Goal: Task Accomplishment & Management: Complete application form

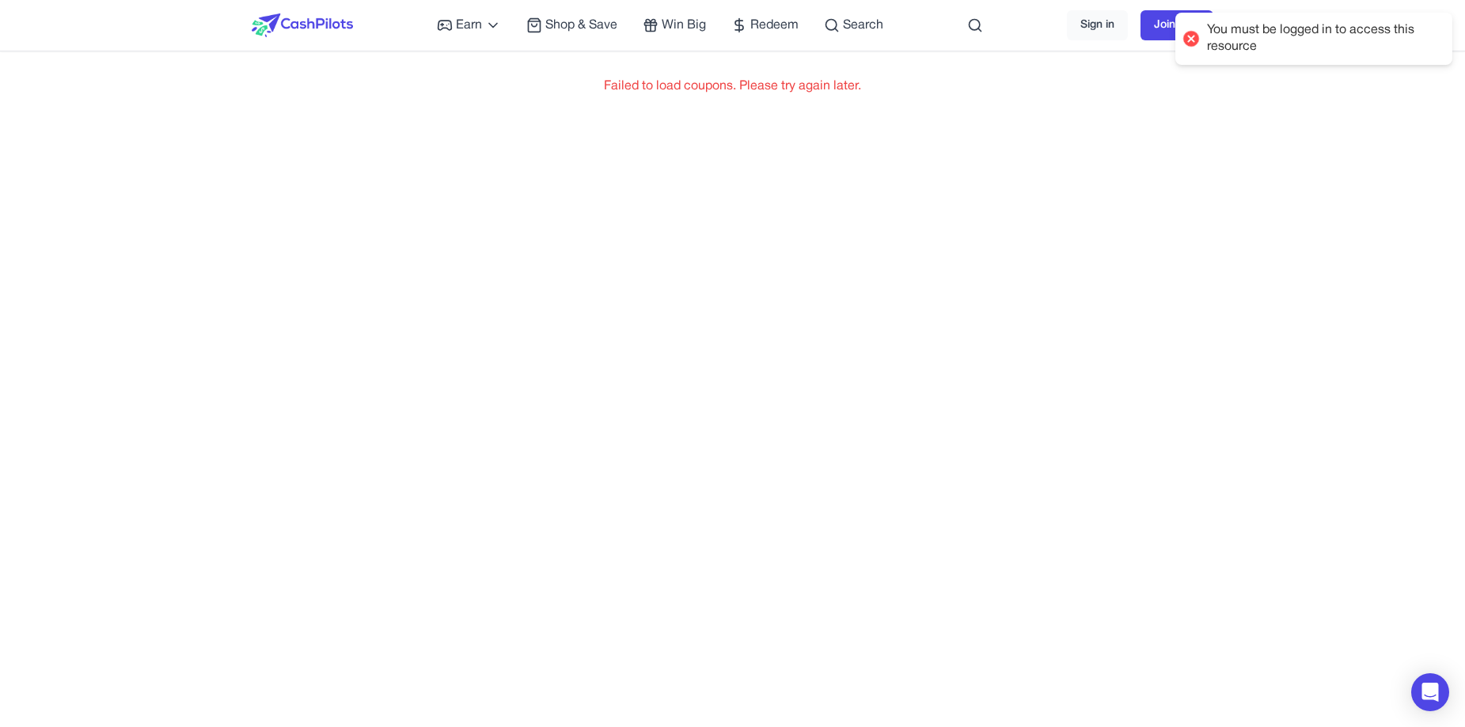
click at [297, 20] on img at bounding box center [302, 25] width 101 height 24
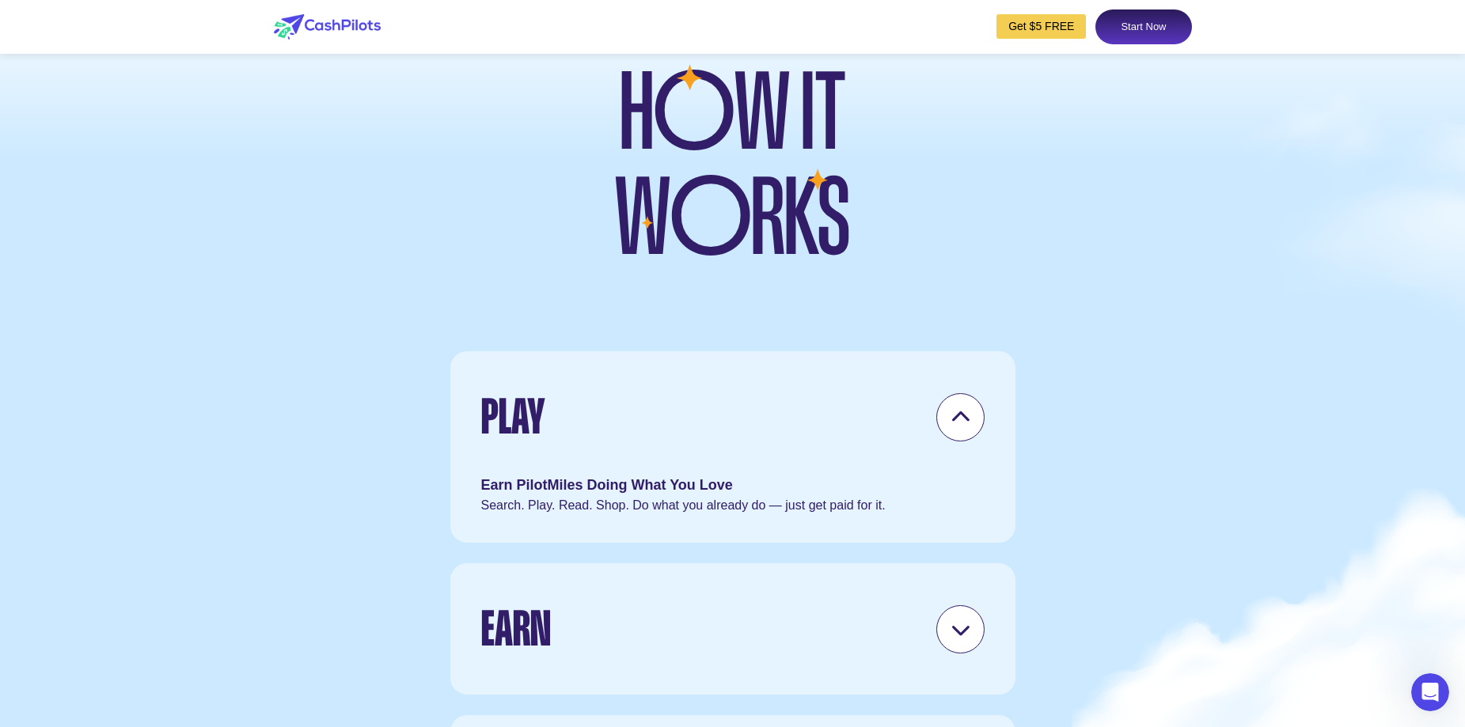
scroll to position [4510, 0]
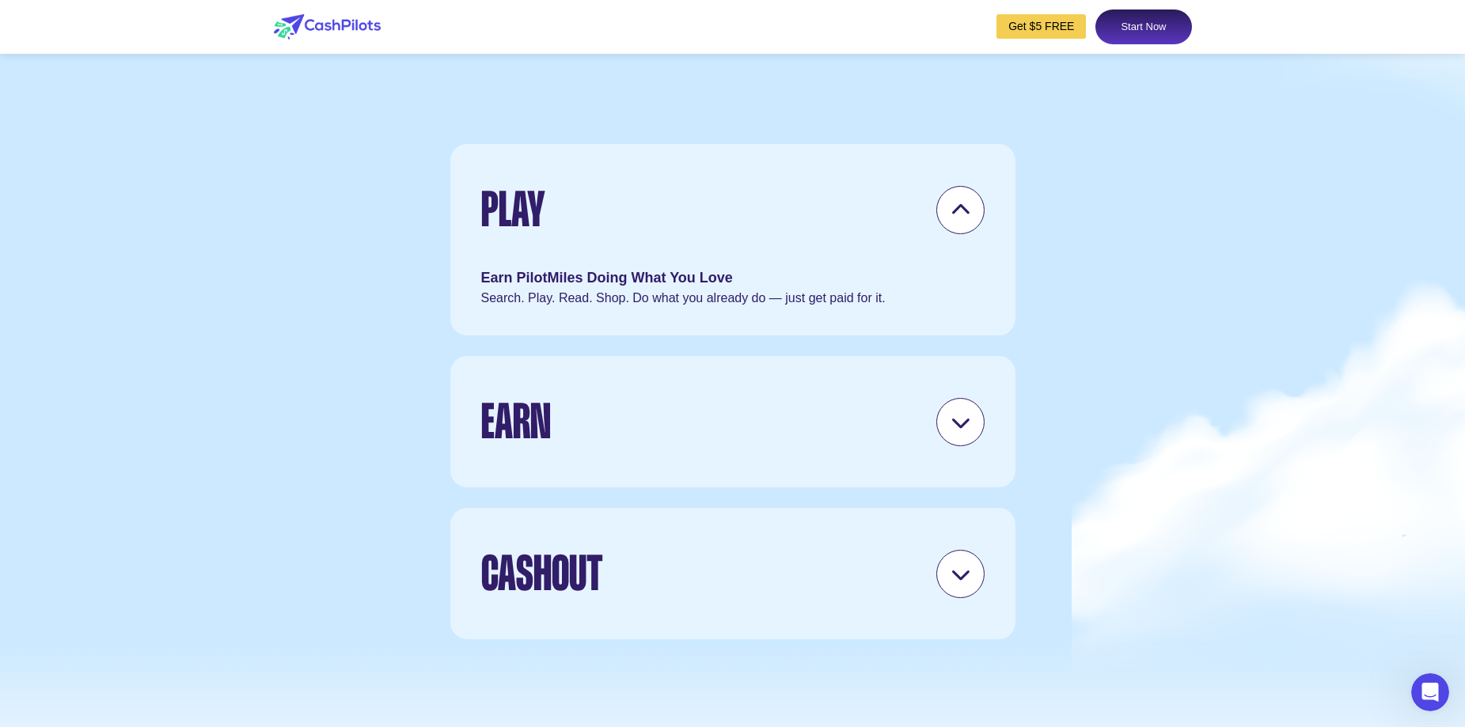
click at [950, 220] on icon at bounding box center [960, 210] width 20 height 20
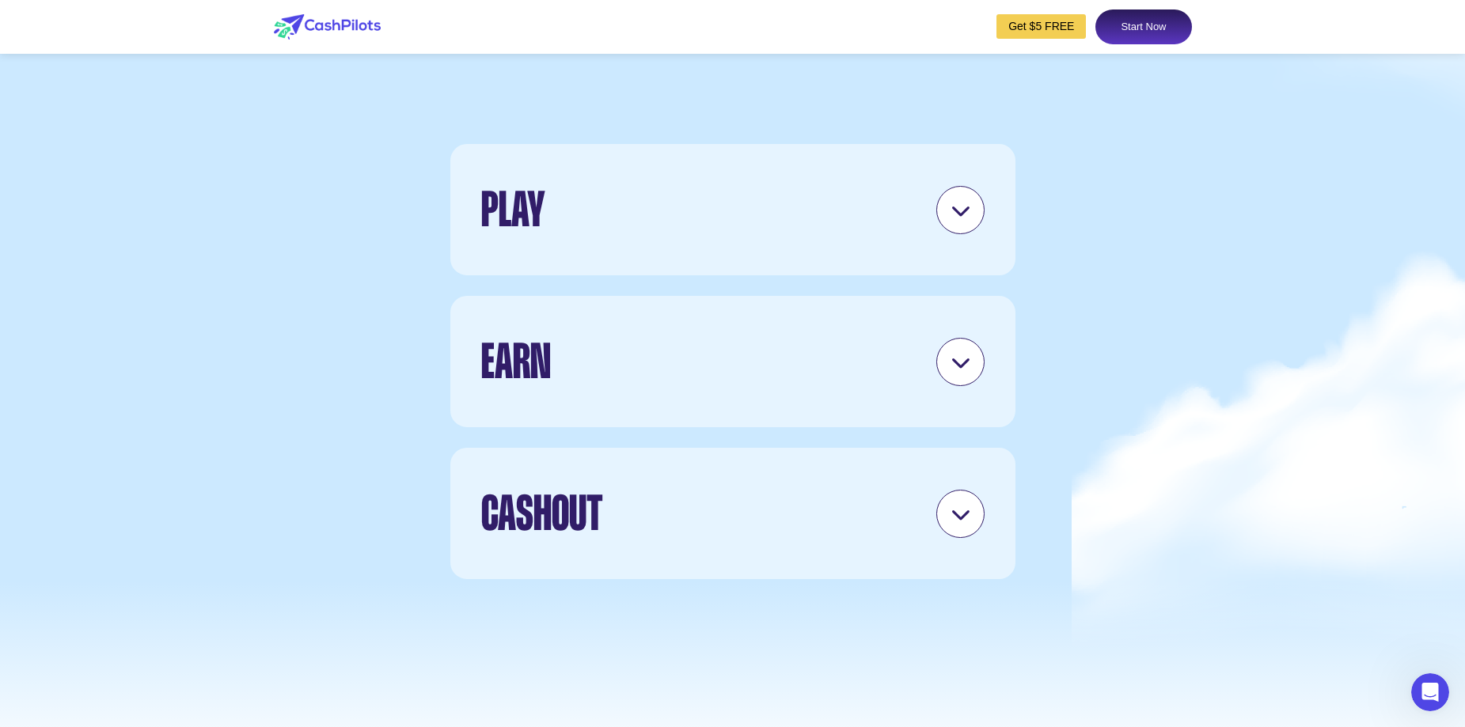
click at [950, 220] on icon at bounding box center [960, 210] width 20 height 20
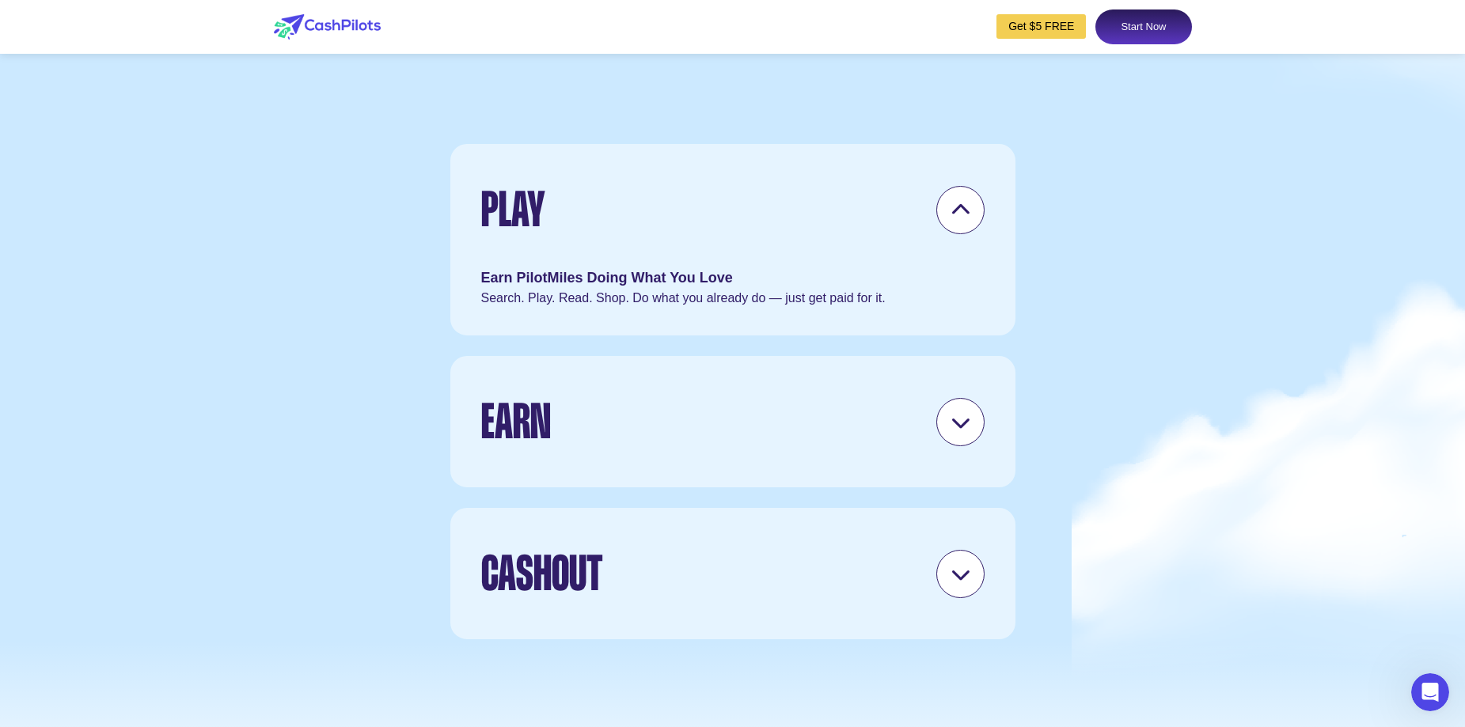
click at [950, 220] on icon at bounding box center [960, 210] width 20 height 20
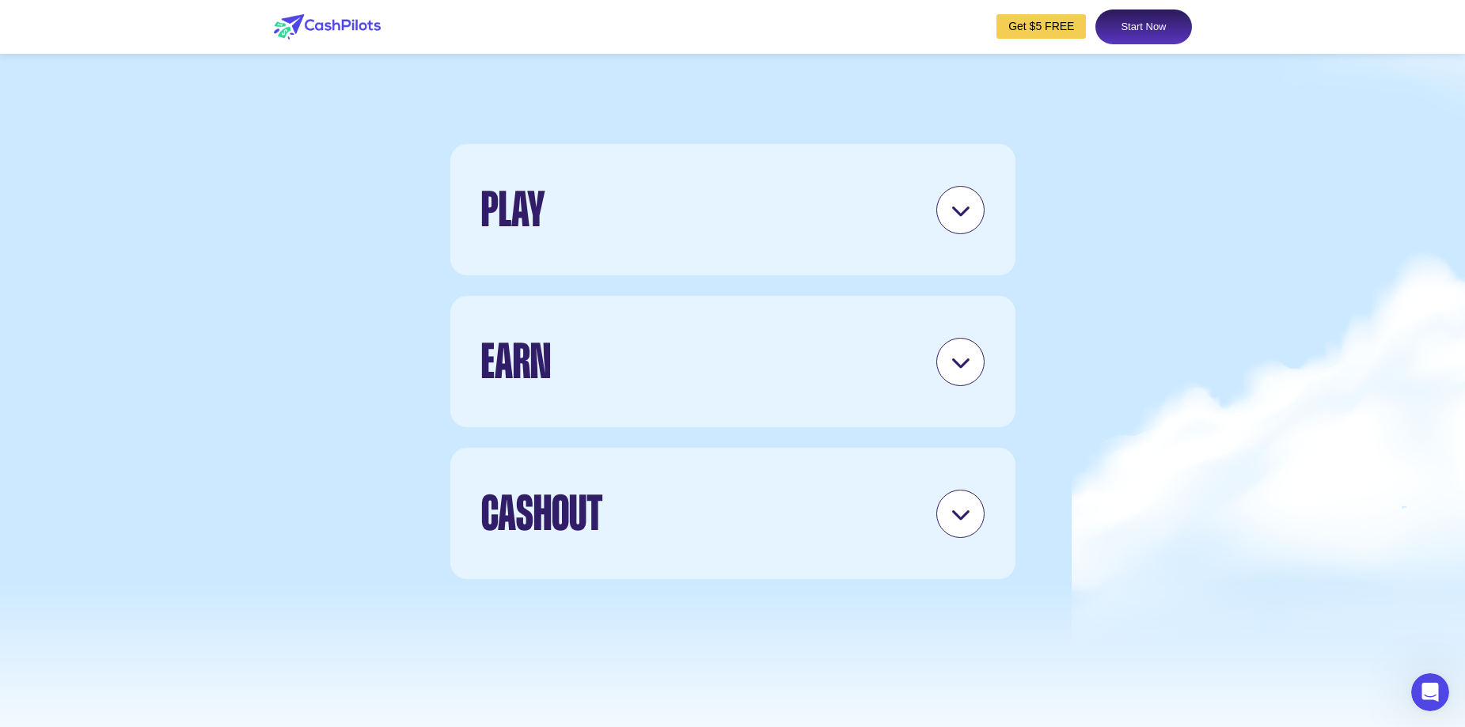
click at [954, 372] on icon at bounding box center [960, 362] width 20 height 20
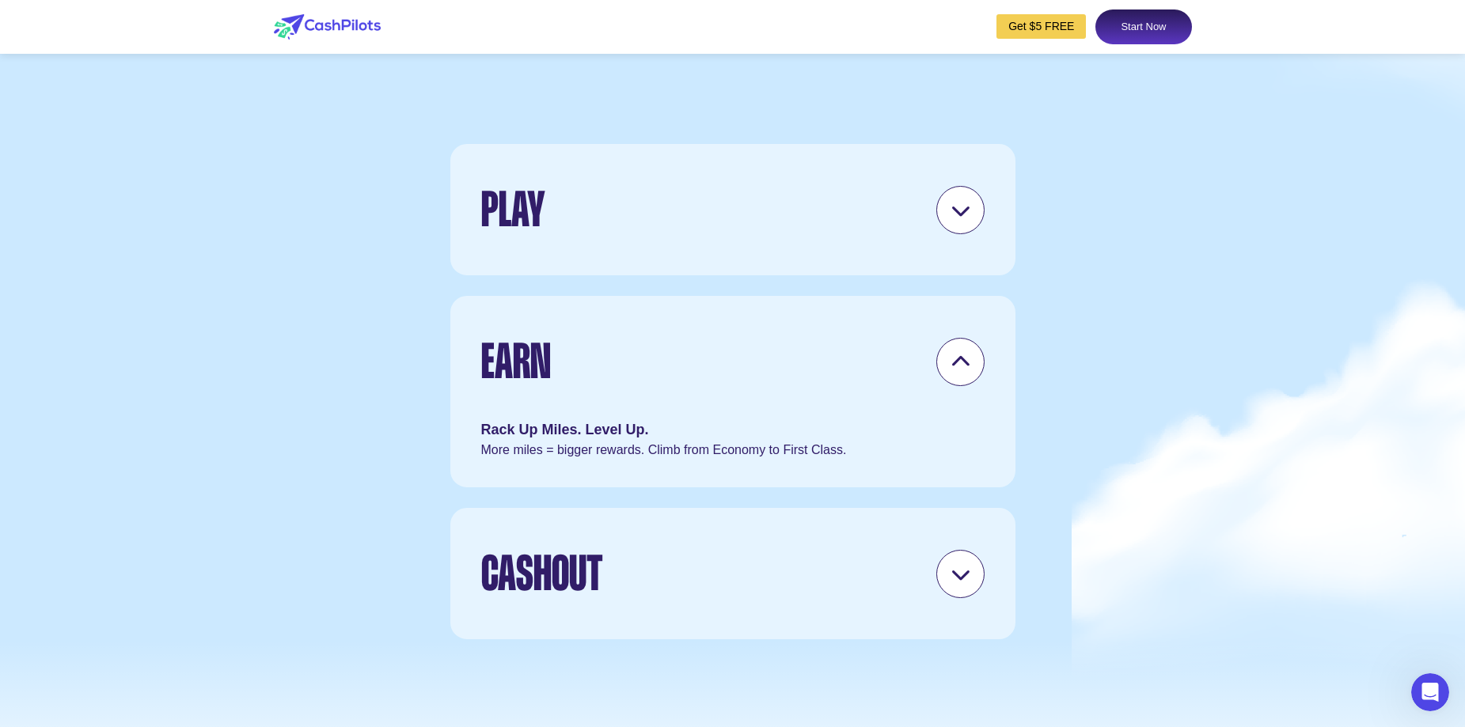
click at [954, 372] on icon at bounding box center [960, 362] width 20 height 20
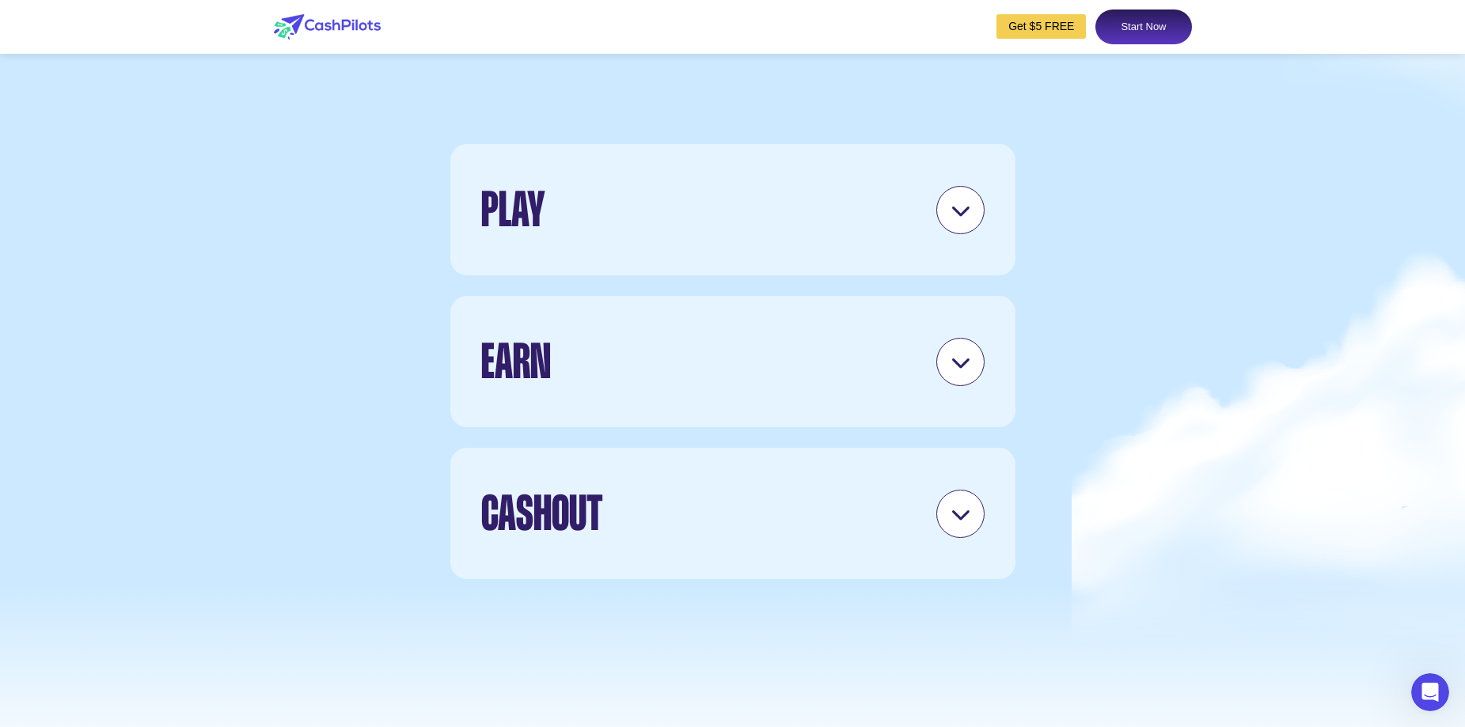
click at [968, 524] on icon at bounding box center [960, 514] width 20 height 20
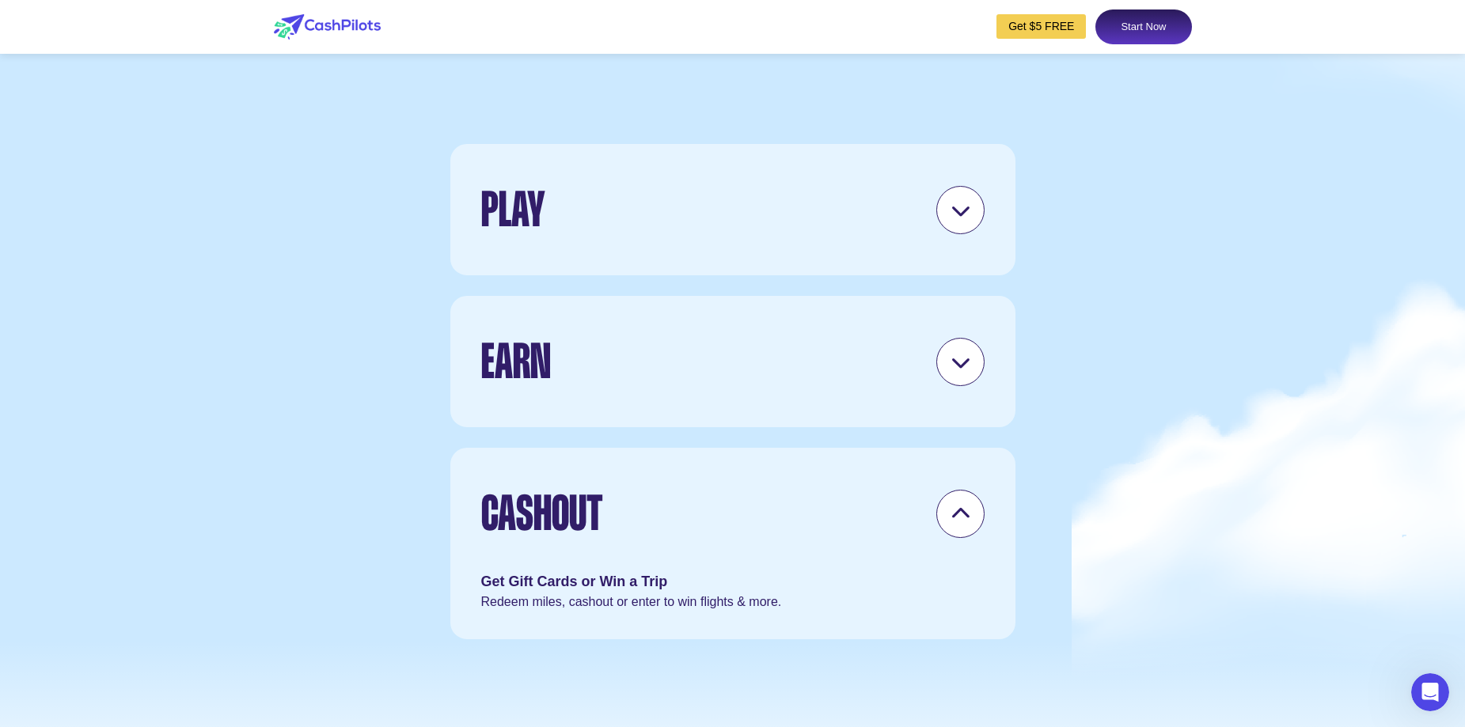
click at [968, 524] on icon at bounding box center [960, 514] width 20 height 20
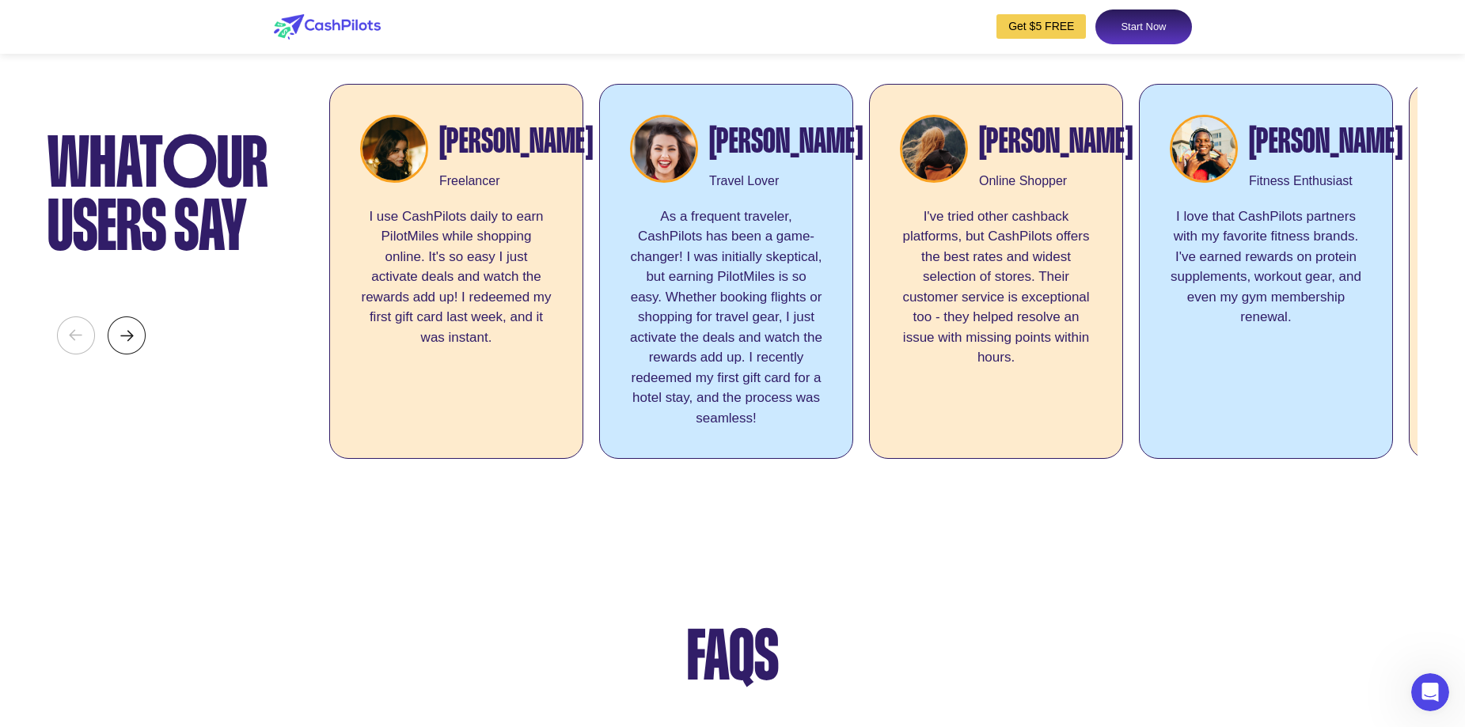
scroll to position [5856, 0]
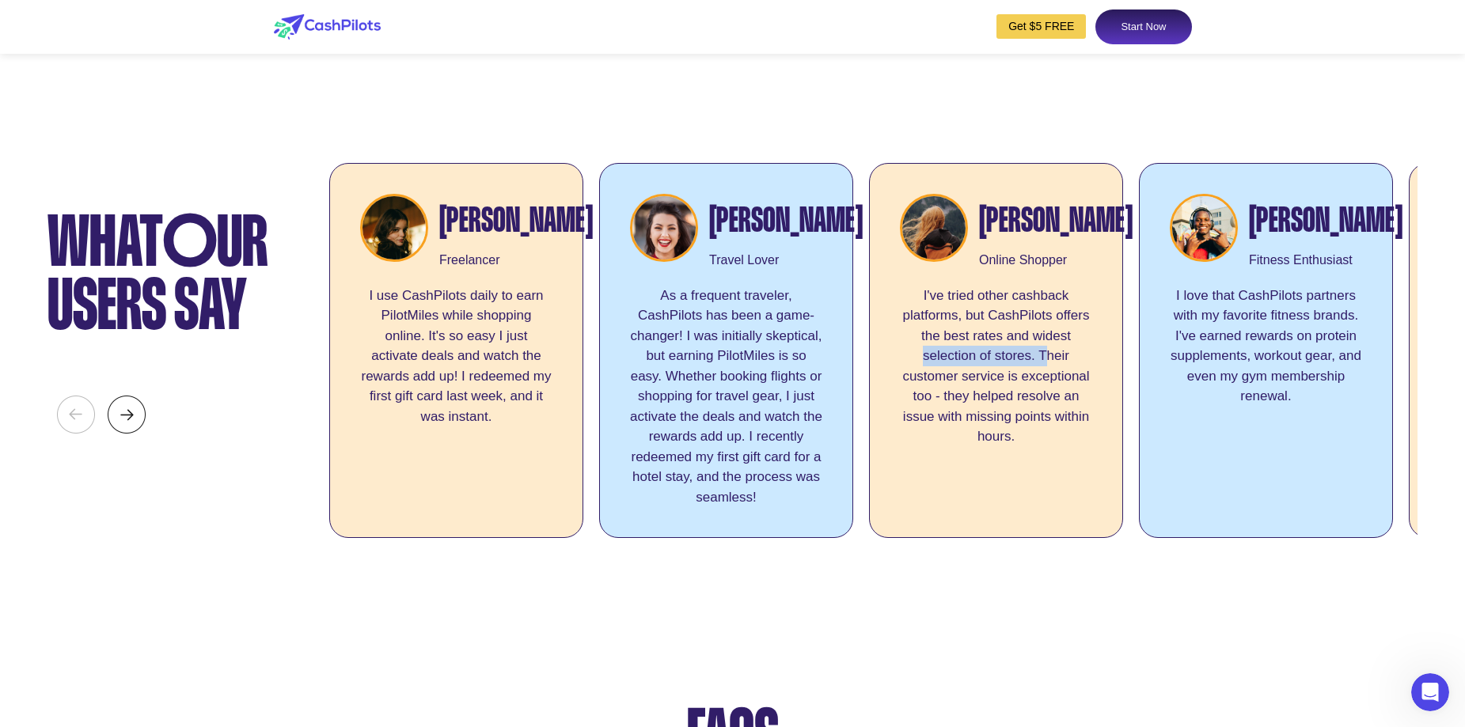
drag, startPoint x: 1044, startPoint y: 453, endPoint x: 866, endPoint y: 458, distance: 177.3
click at [866, 458] on div "Emily Roberts Freelancer I use CashPilots daily to earn PilotMiles while shoppi…" at bounding box center [873, 354] width 1088 height 383
click at [212, 484] on div "What O ur users say" at bounding box center [161, 346] width 229 height 399
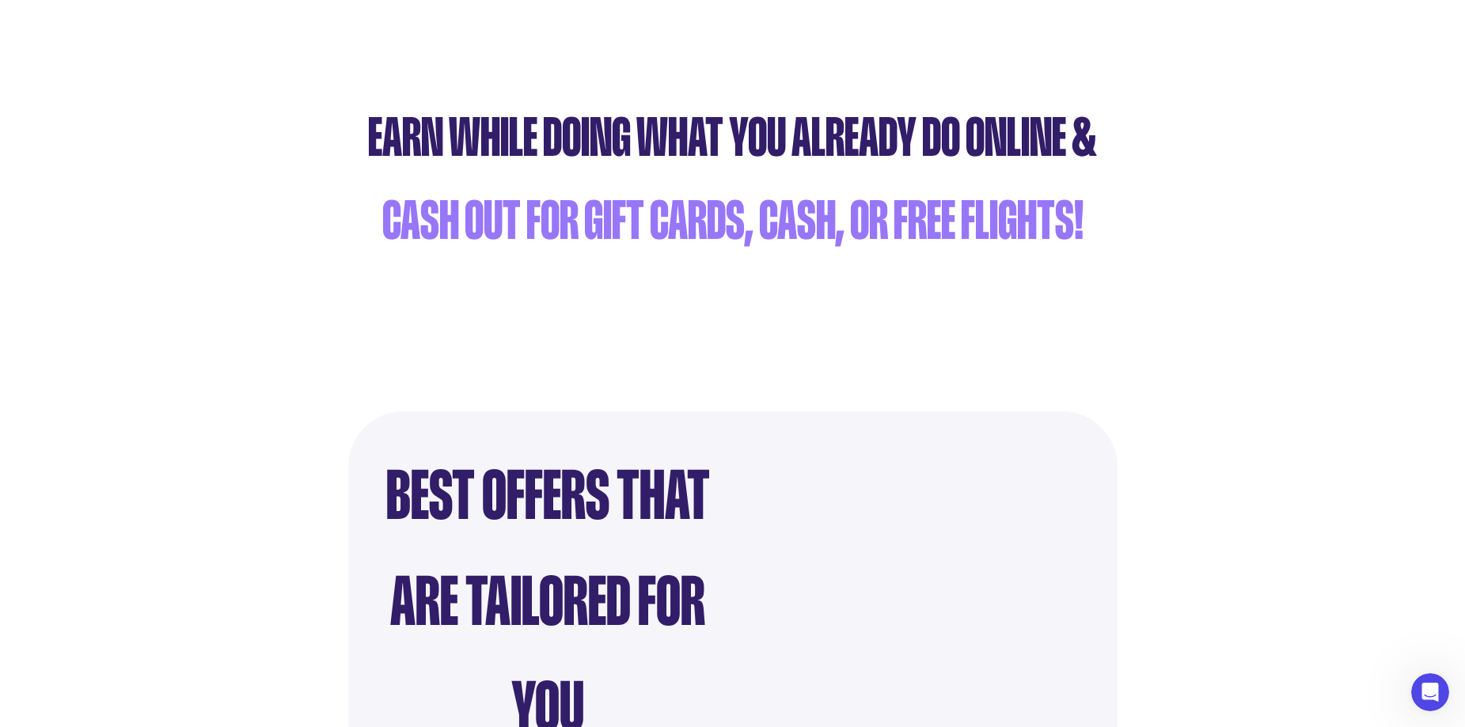
scroll to position [0, 0]
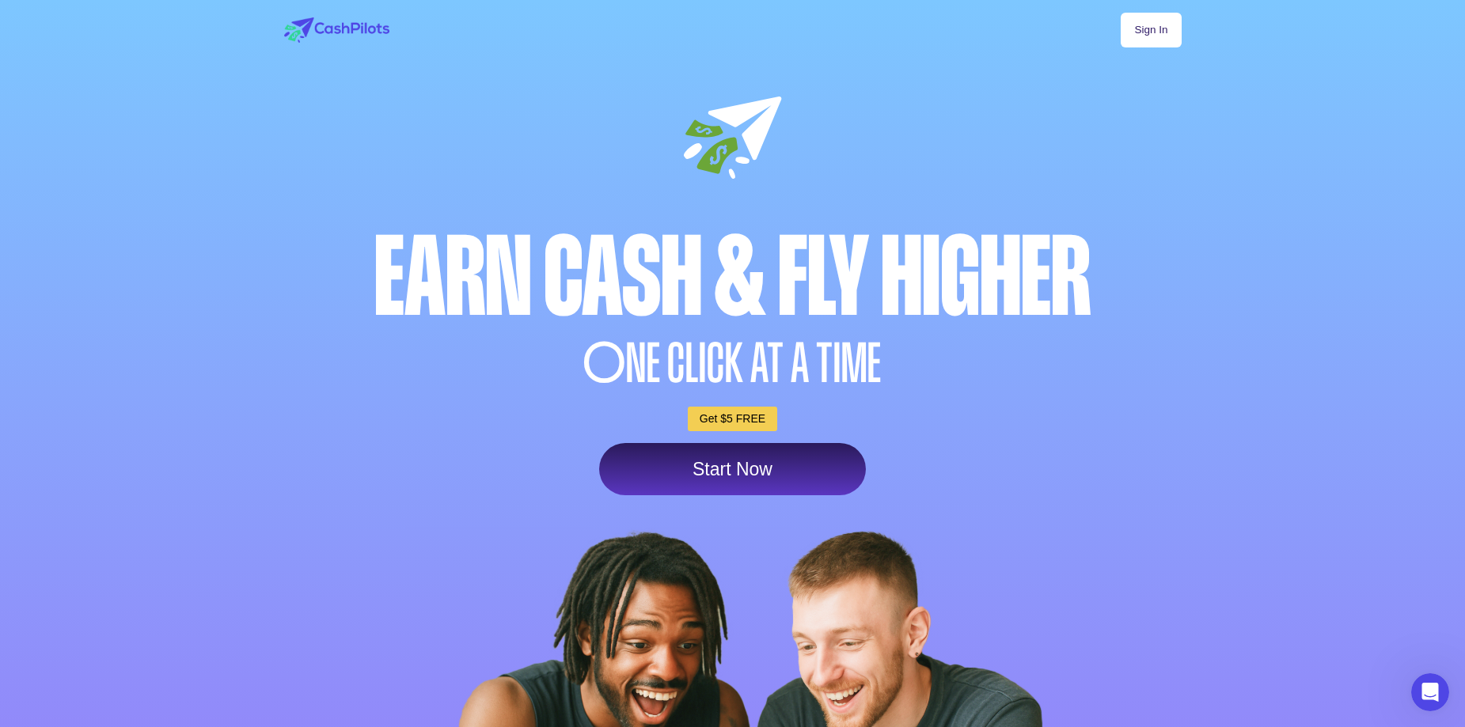
drag, startPoint x: 1213, startPoint y: 186, endPoint x: 1194, endPoint y: -95, distance: 281.6
click at [1141, 36] on link "Sign In" at bounding box center [1150, 30] width 60 height 35
click at [719, 419] on link "Get $5 FREE" at bounding box center [732, 419] width 89 height 25
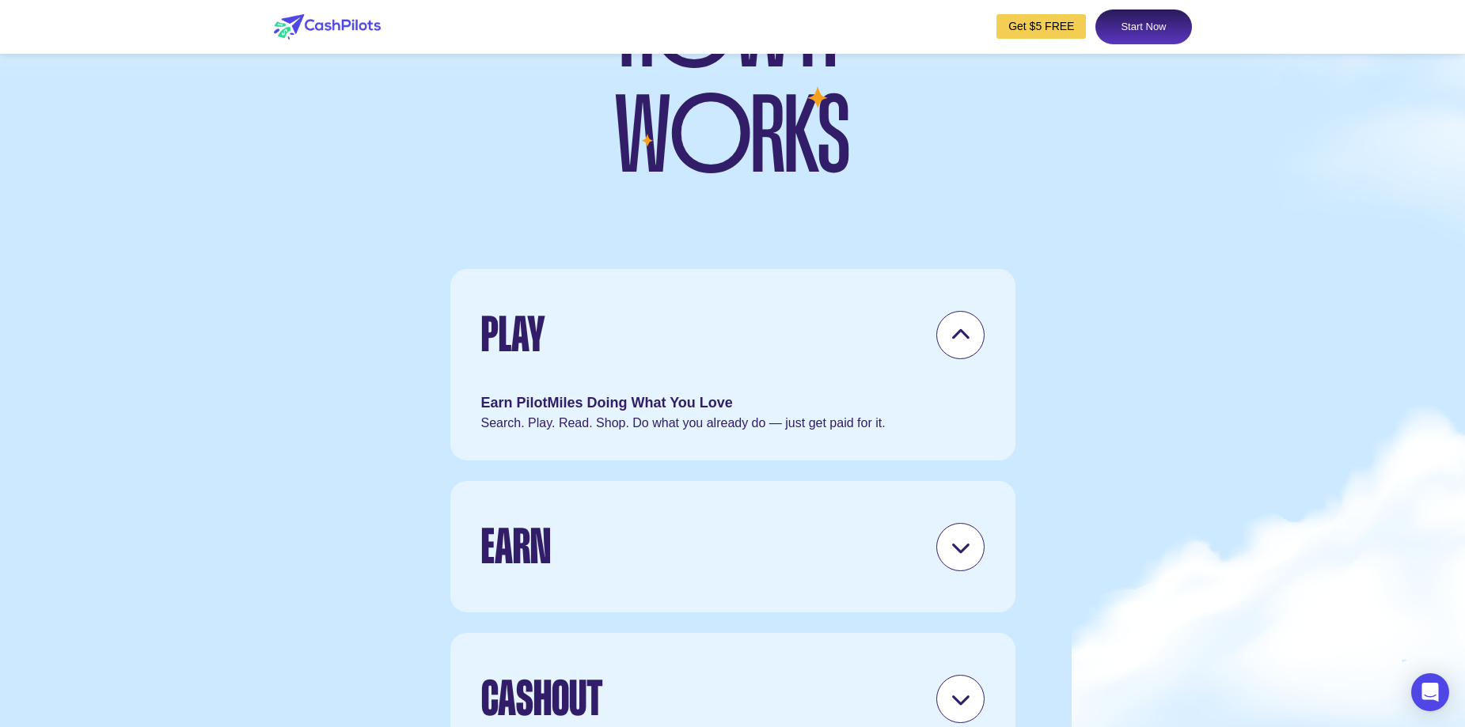
scroll to position [4669, 0]
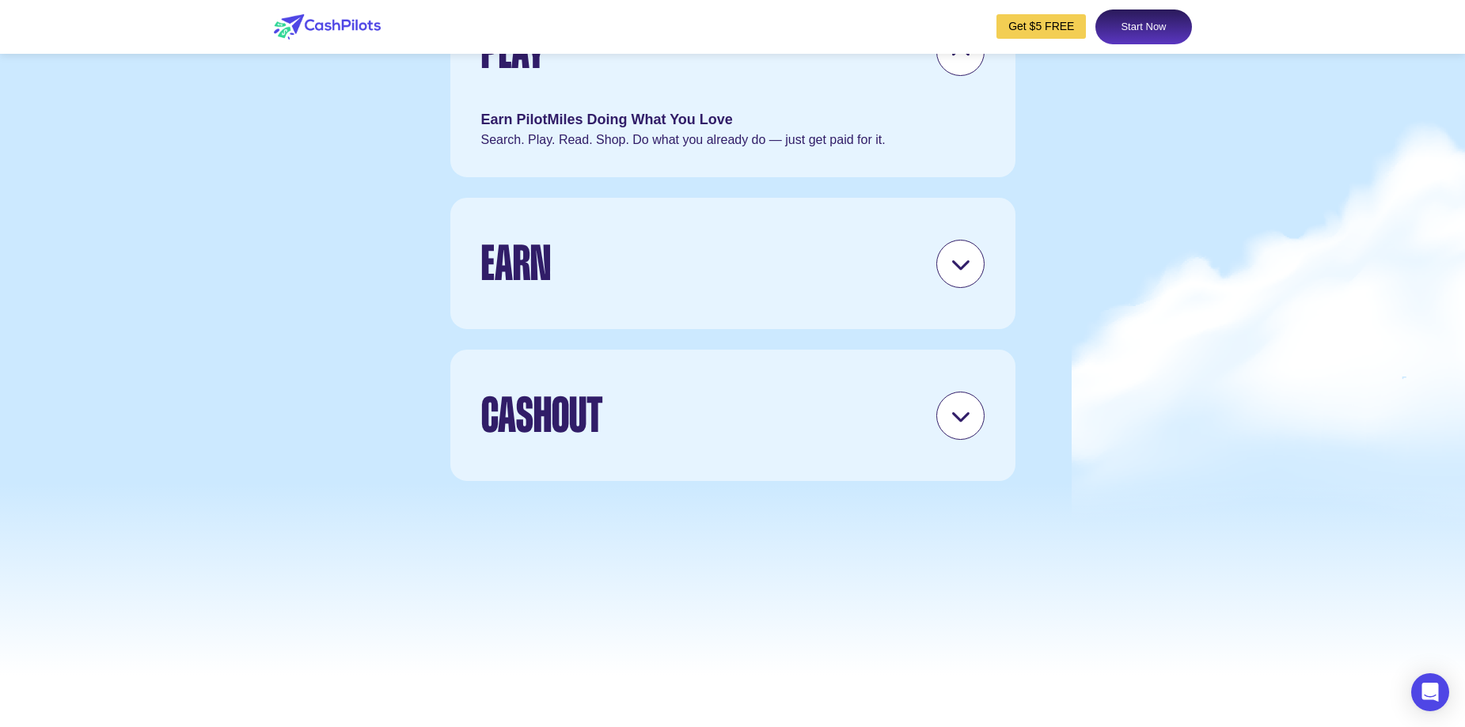
click at [977, 440] on div at bounding box center [960, 416] width 48 height 48
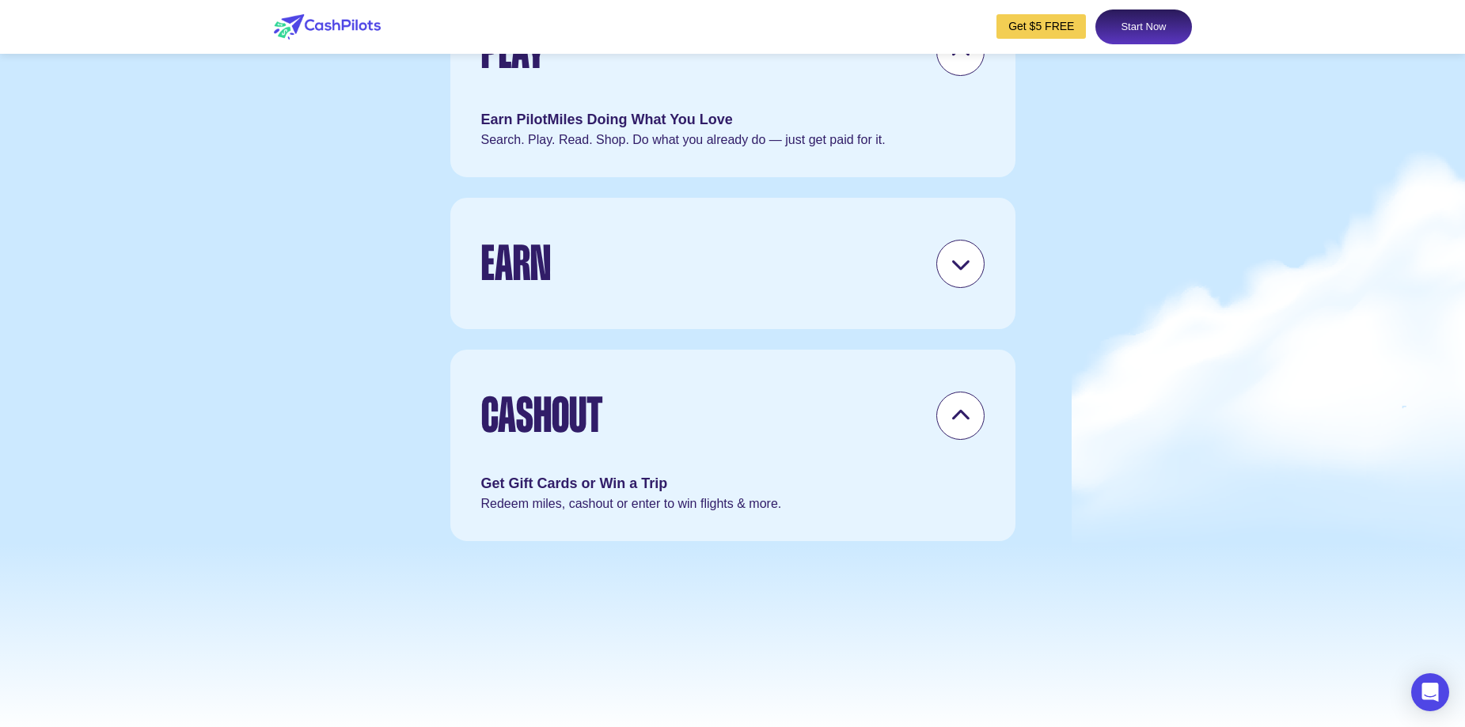
click at [962, 288] on div at bounding box center [960, 264] width 48 height 48
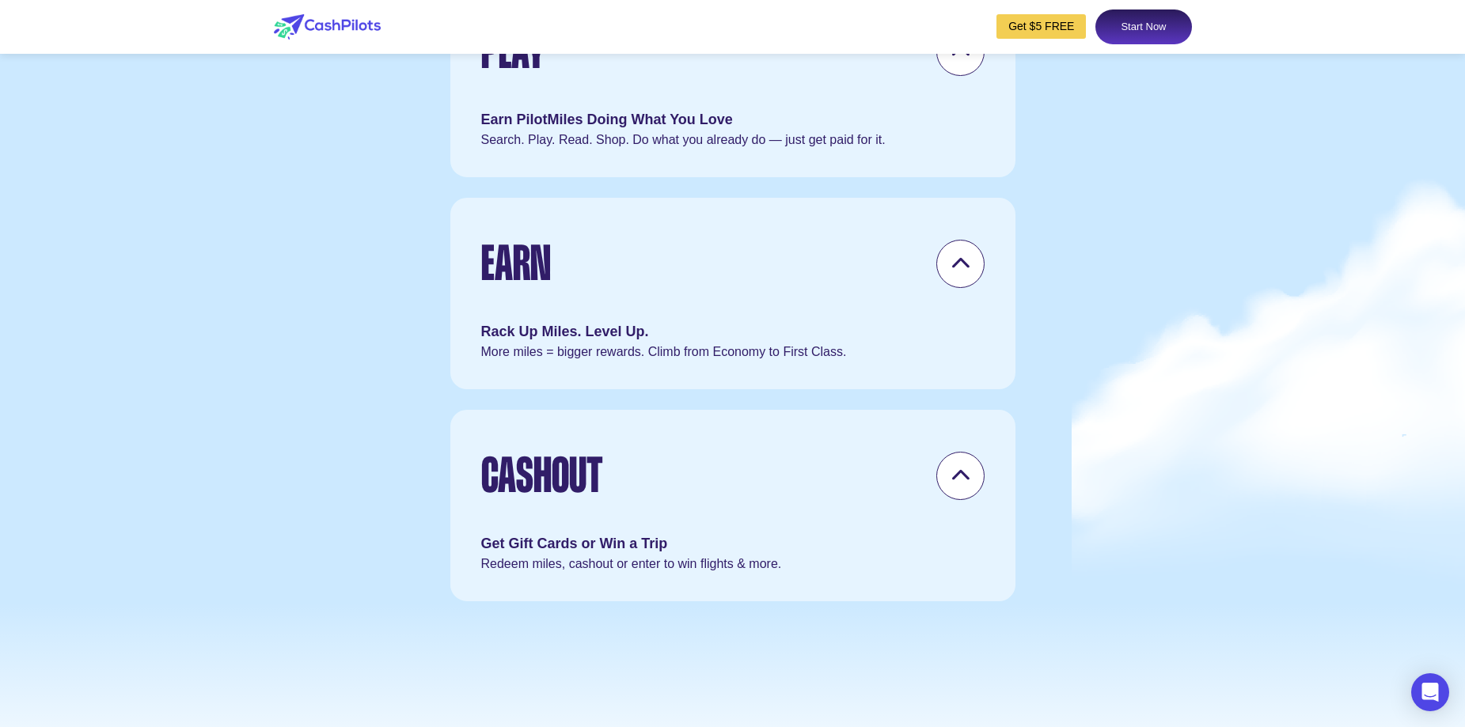
click at [970, 89] on div "Play" at bounding box center [732, 51] width 503 height 76
click at [958, 76] on div at bounding box center [960, 52] width 48 height 48
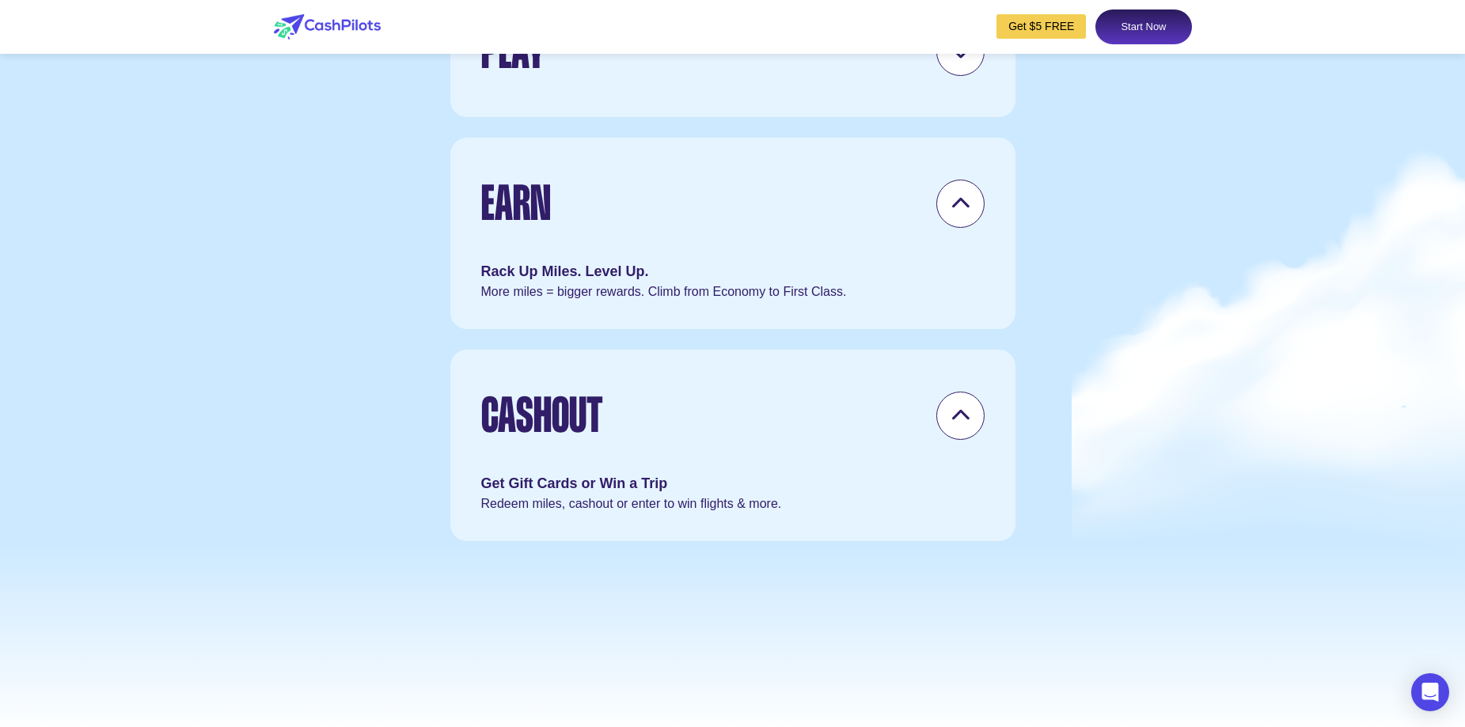
click at [960, 62] on icon at bounding box center [960, 52] width 20 height 20
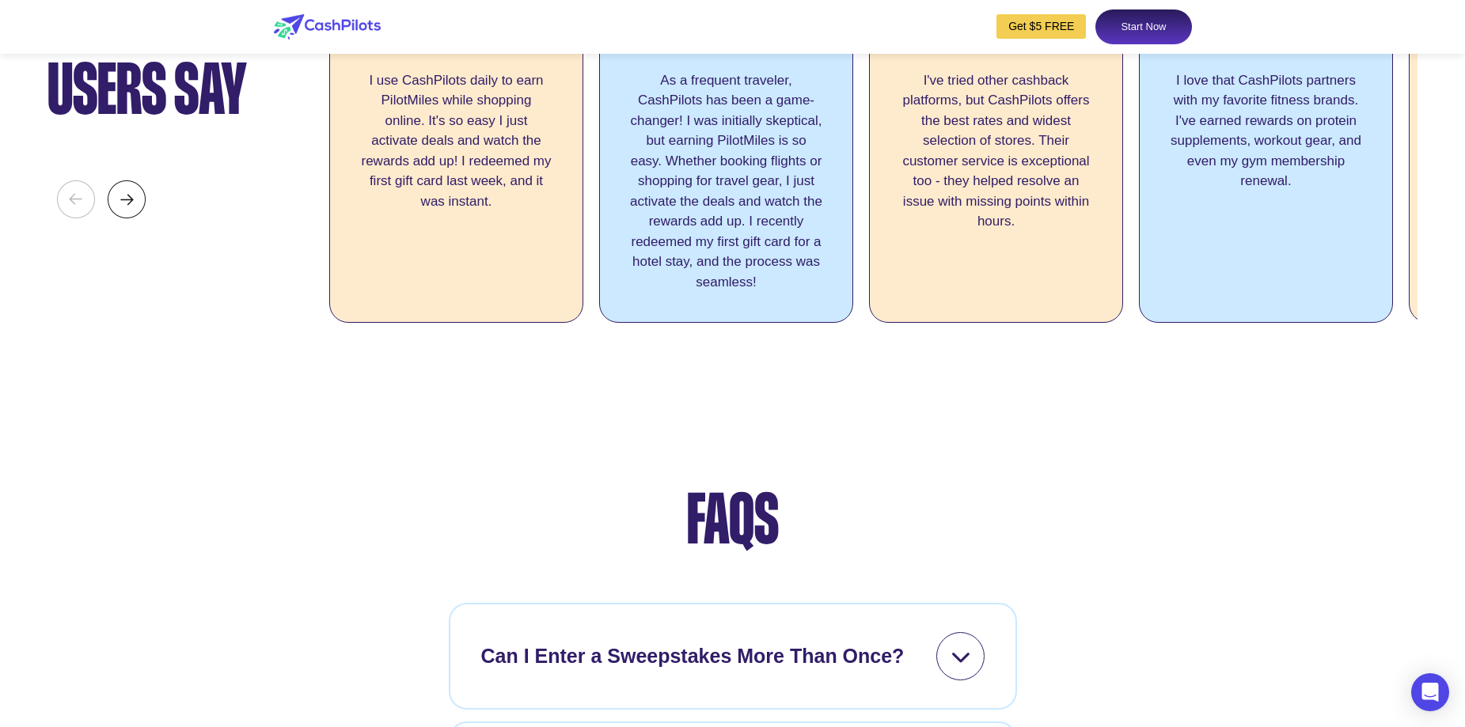
scroll to position [6172, 0]
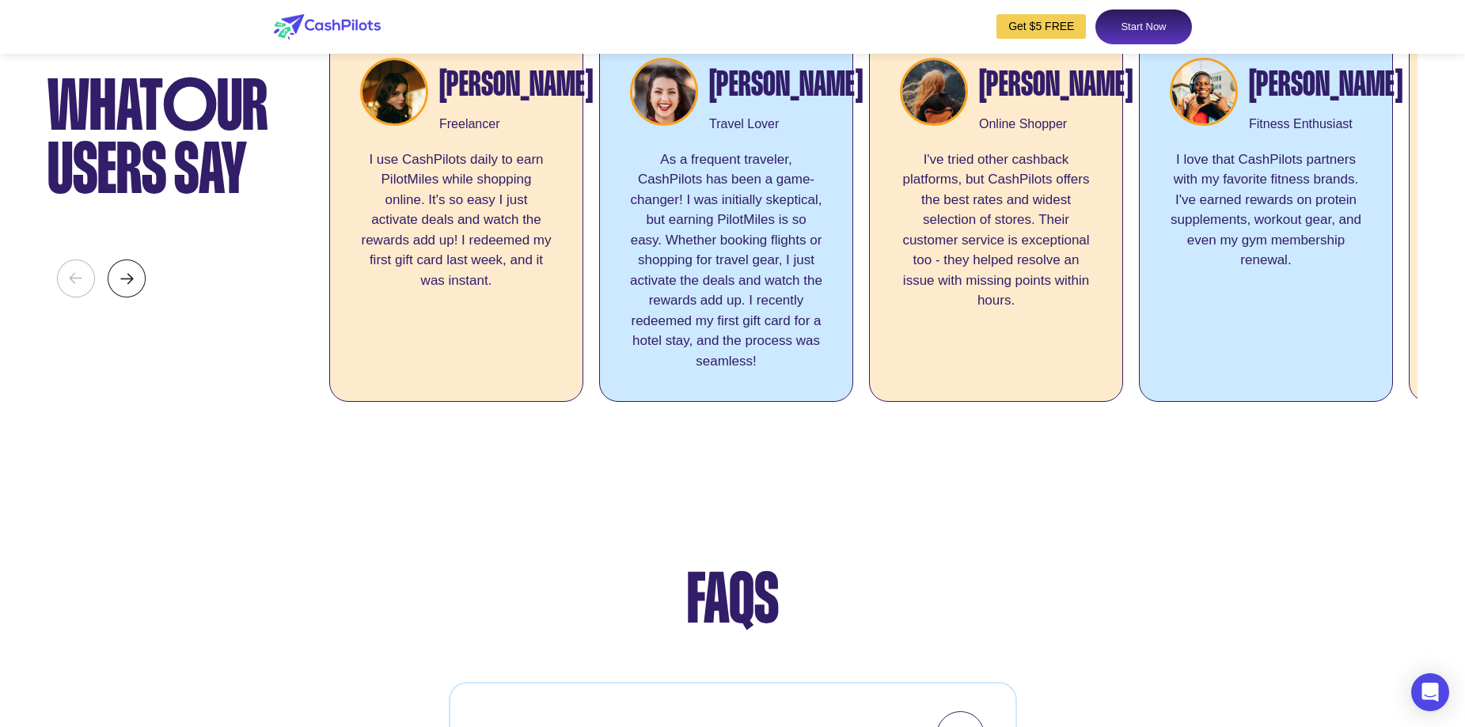
click at [132, 298] on img at bounding box center [127, 279] width 38 height 38
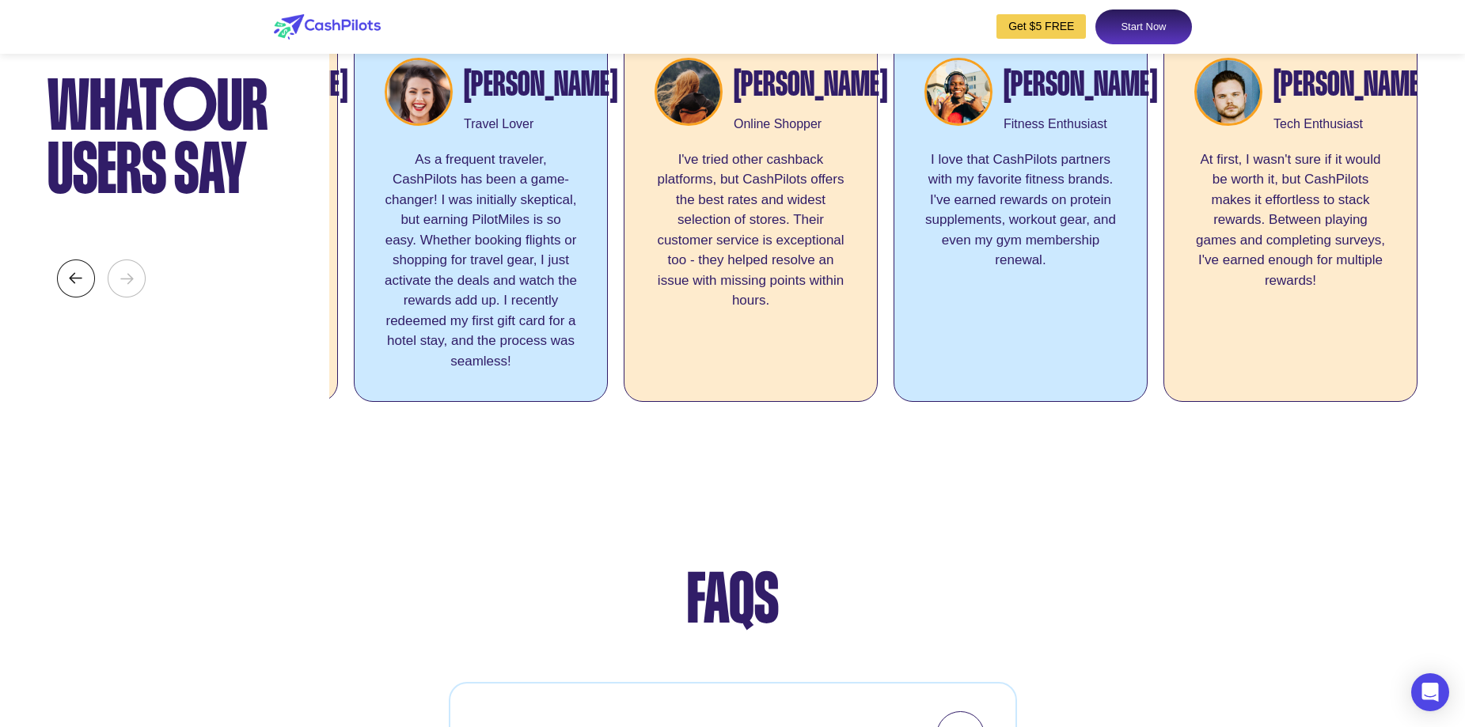
click at [83, 298] on img at bounding box center [76, 279] width 38 height 38
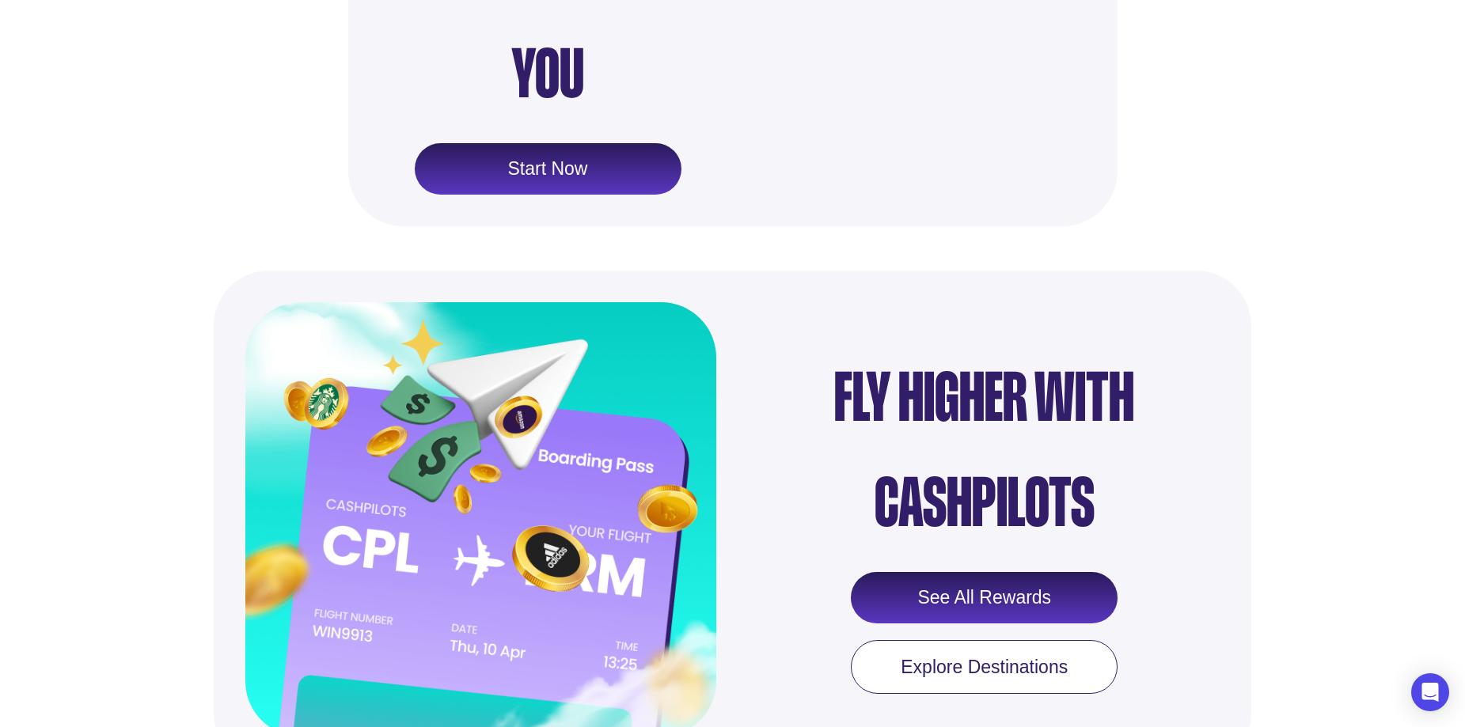
scroll to position [0, 0]
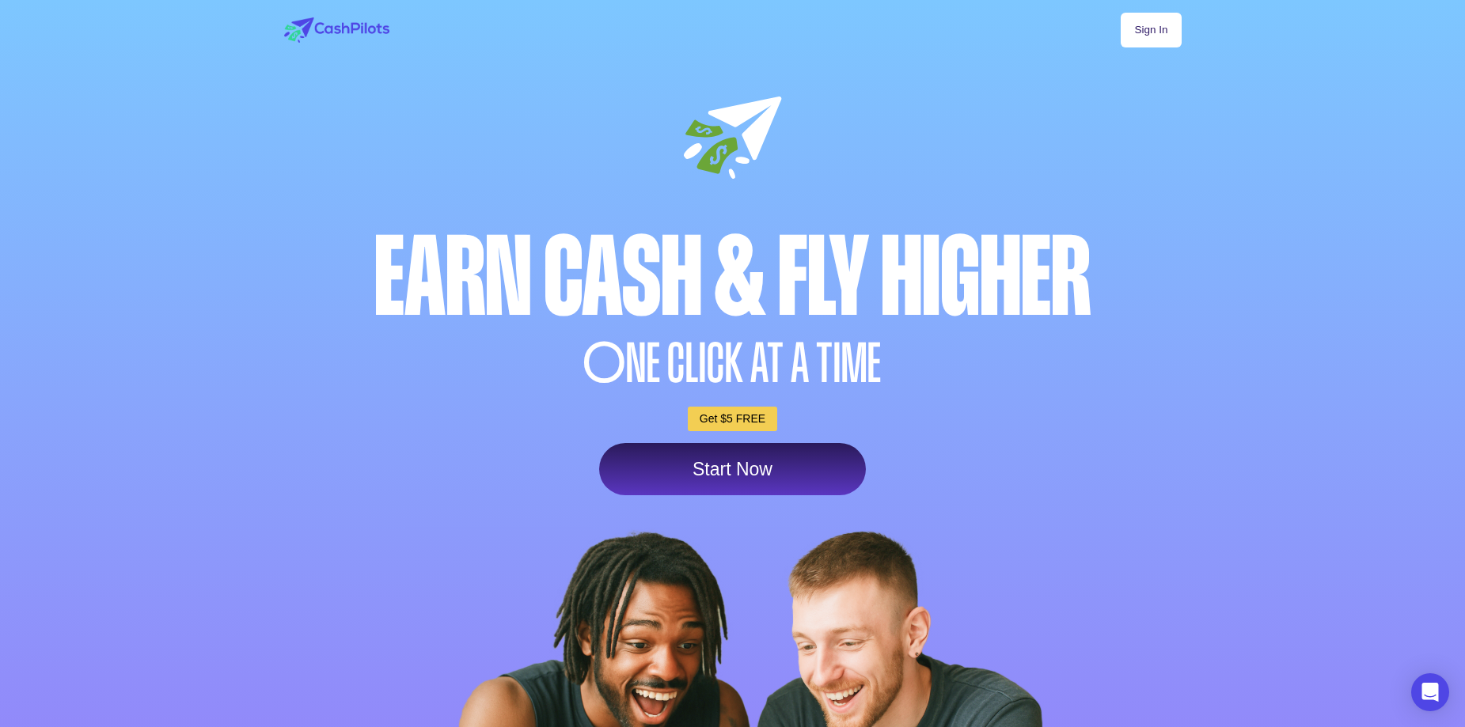
drag, startPoint x: 1100, startPoint y: 197, endPoint x: 1092, endPoint y: -95, distance: 292.1
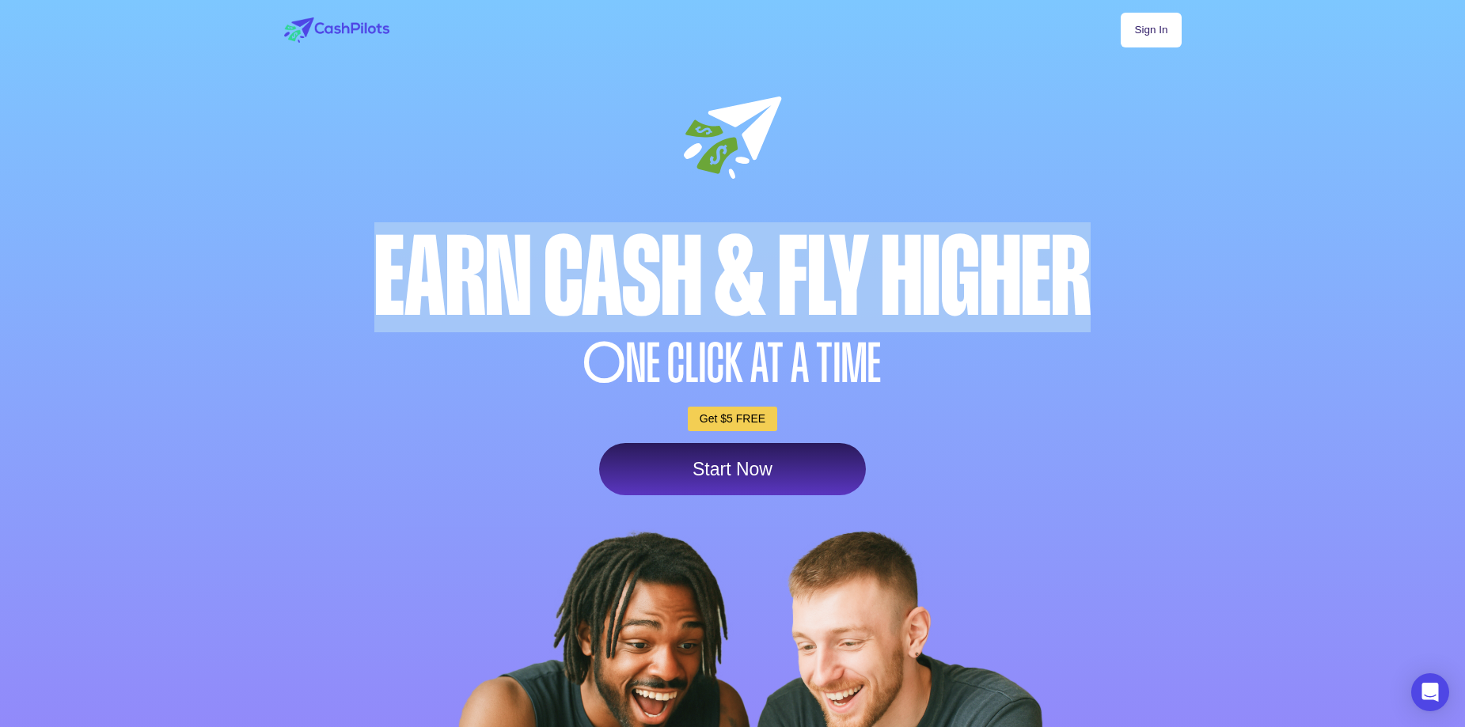
drag, startPoint x: 358, startPoint y: 266, endPoint x: 1117, endPoint y: 277, distance: 758.1
click at [1117, 277] on div "Earn Cash & Fly higher" at bounding box center [732, 277] width 905 height 110
copy div "Earn Cash & Fly higher"
click at [1167, 34] on link "Sign In" at bounding box center [1150, 30] width 60 height 35
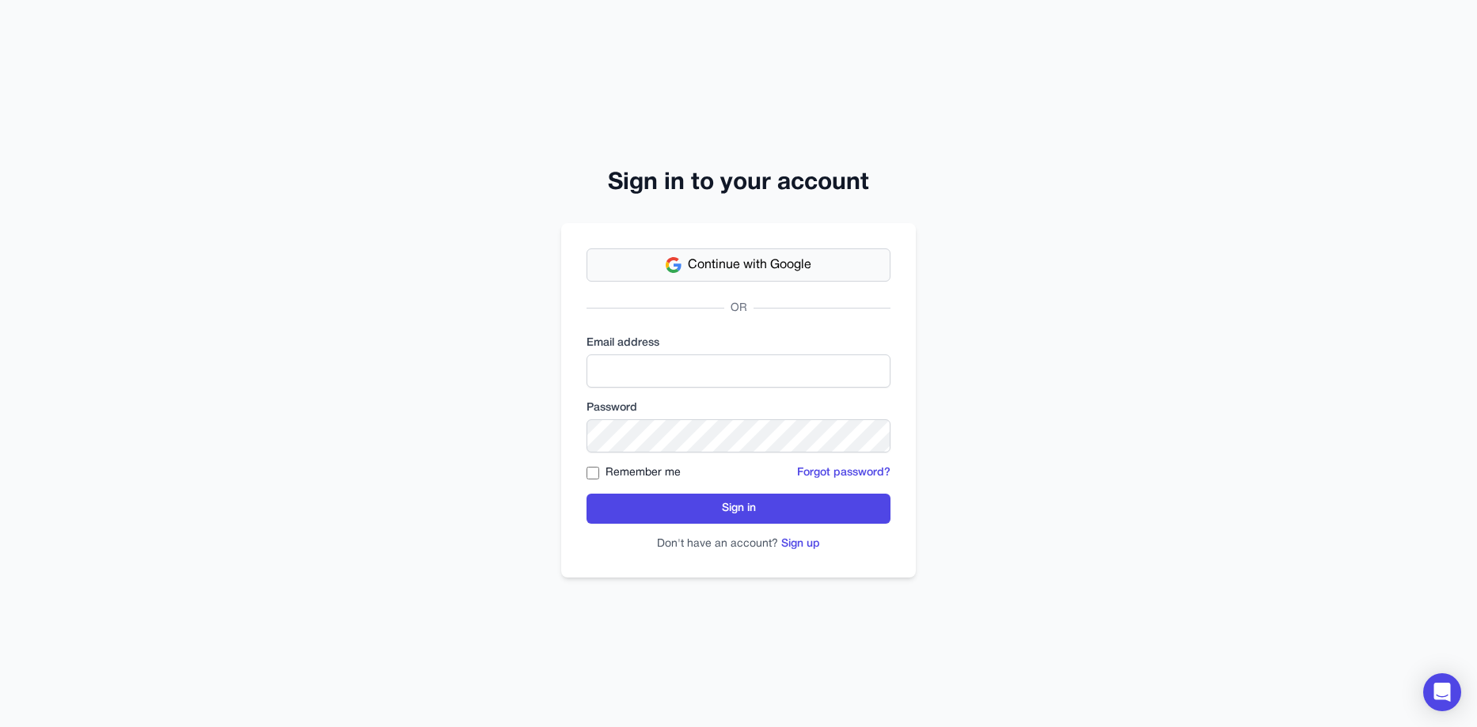
click at [715, 271] on span "Continue with Google" at bounding box center [749, 265] width 123 height 19
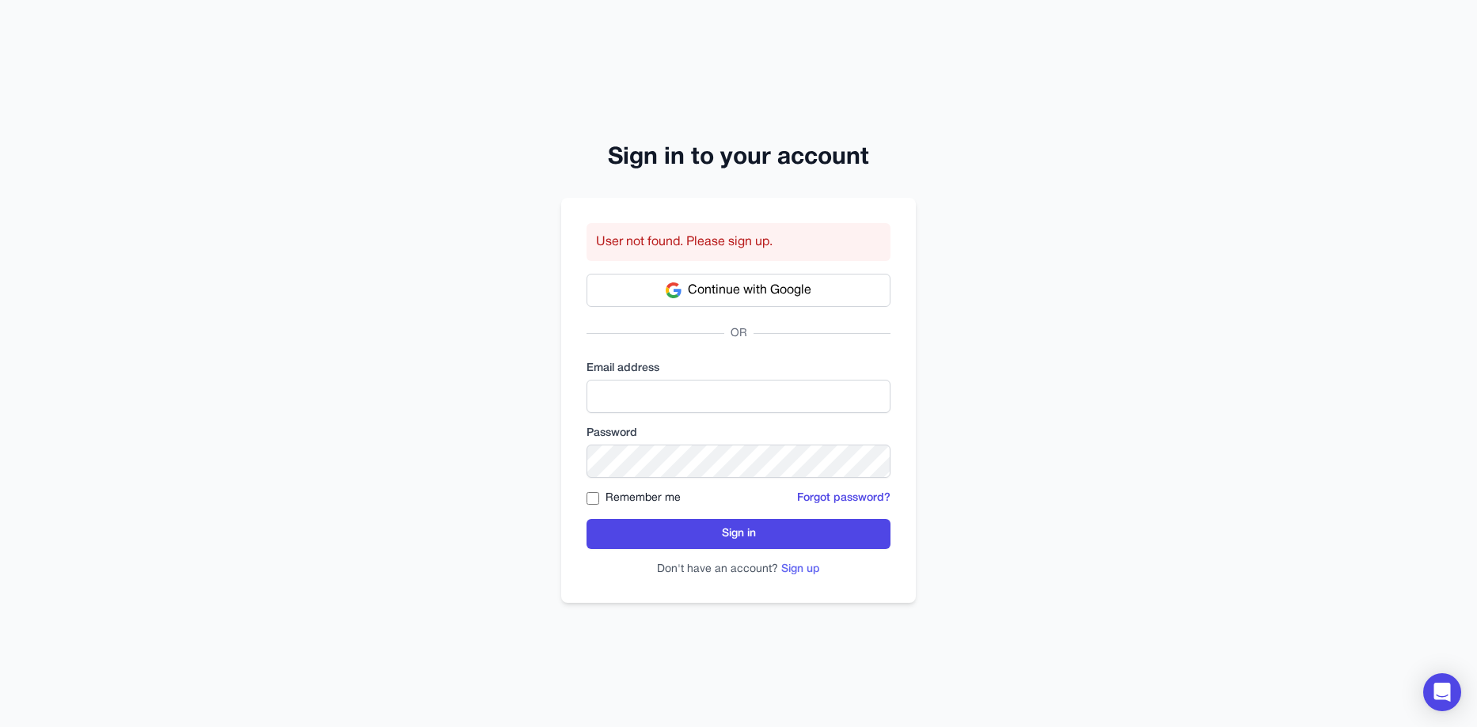
click at [801, 574] on button "Sign up" at bounding box center [800, 570] width 39 height 16
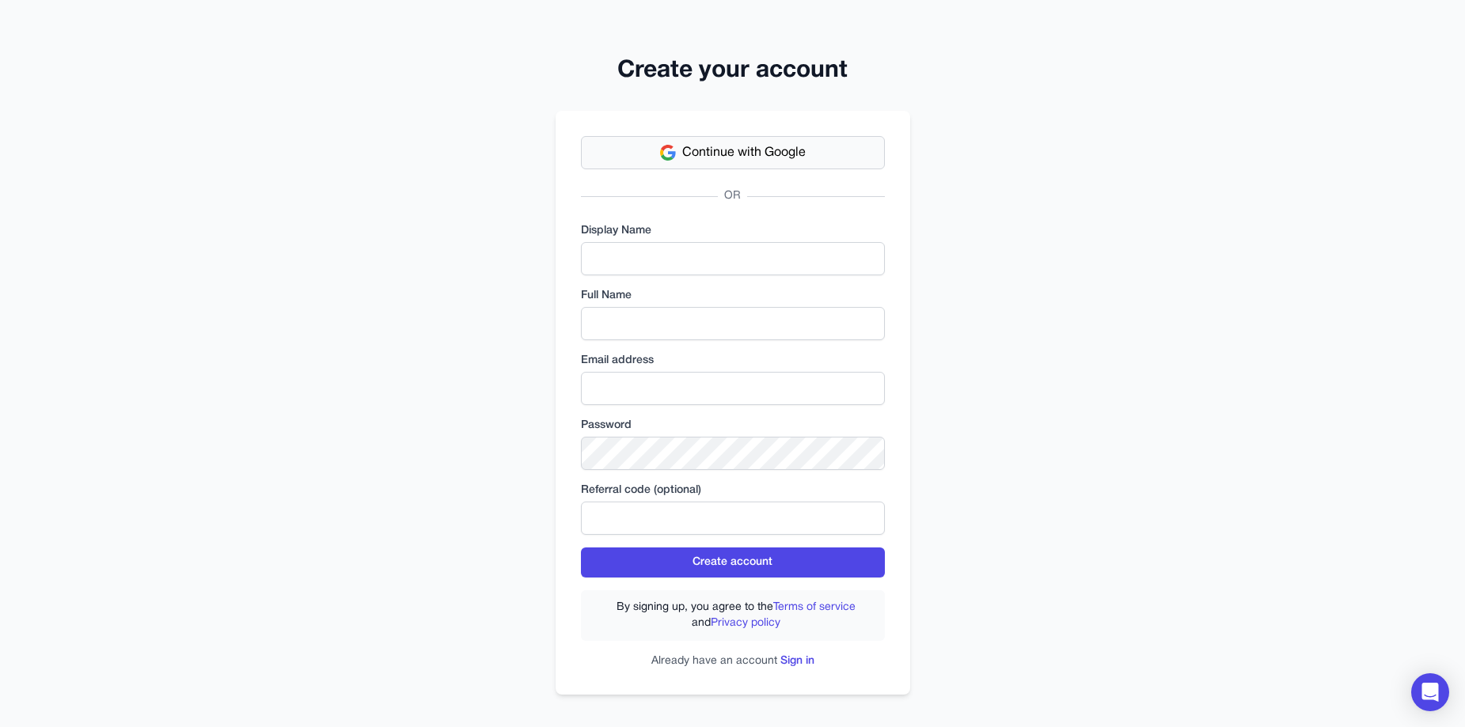
click at [775, 154] on span "Continue with Google" at bounding box center [743, 152] width 123 height 19
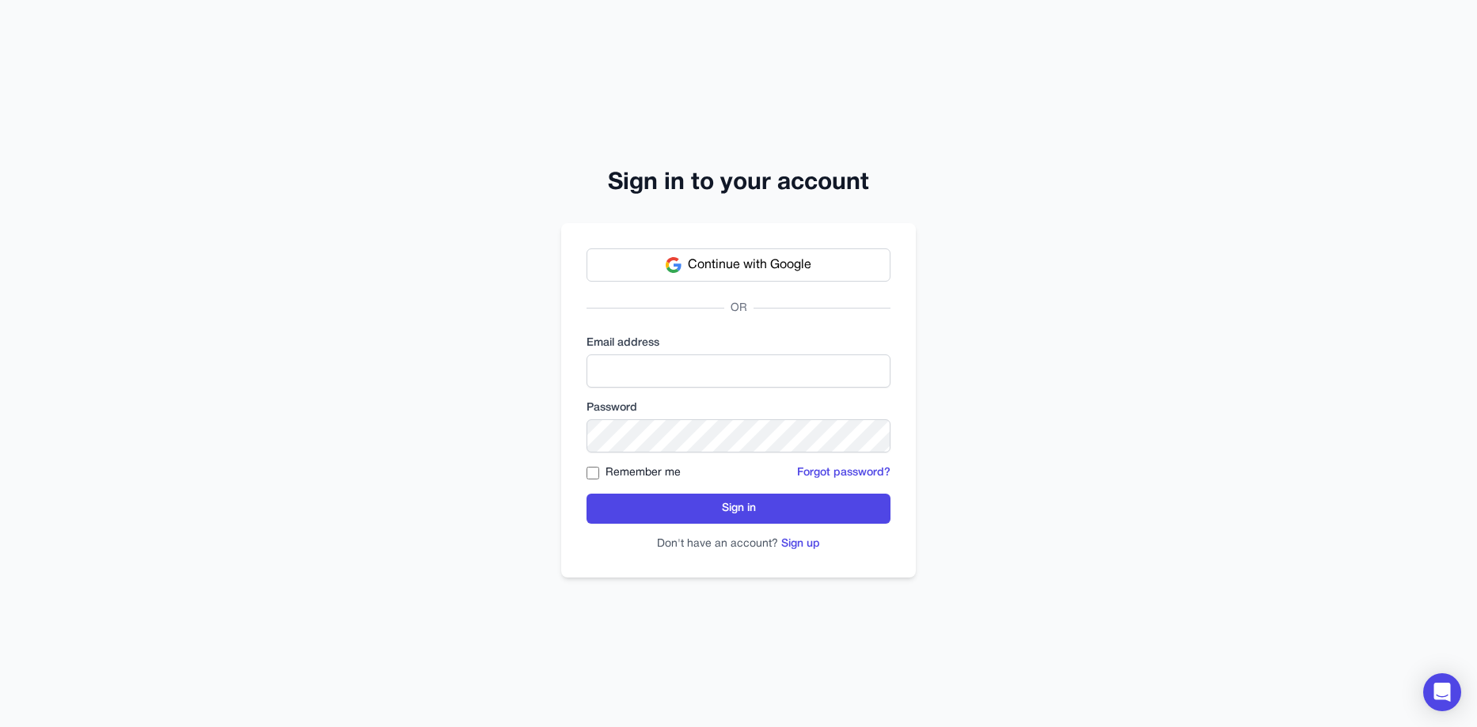
click at [803, 552] on div "Continue with Google OR Email address Password Remember me Forgot password? Sig…" at bounding box center [738, 400] width 354 height 354
click at [803, 544] on button "Sign up" at bounding box center [800, 544] width 39 height 16
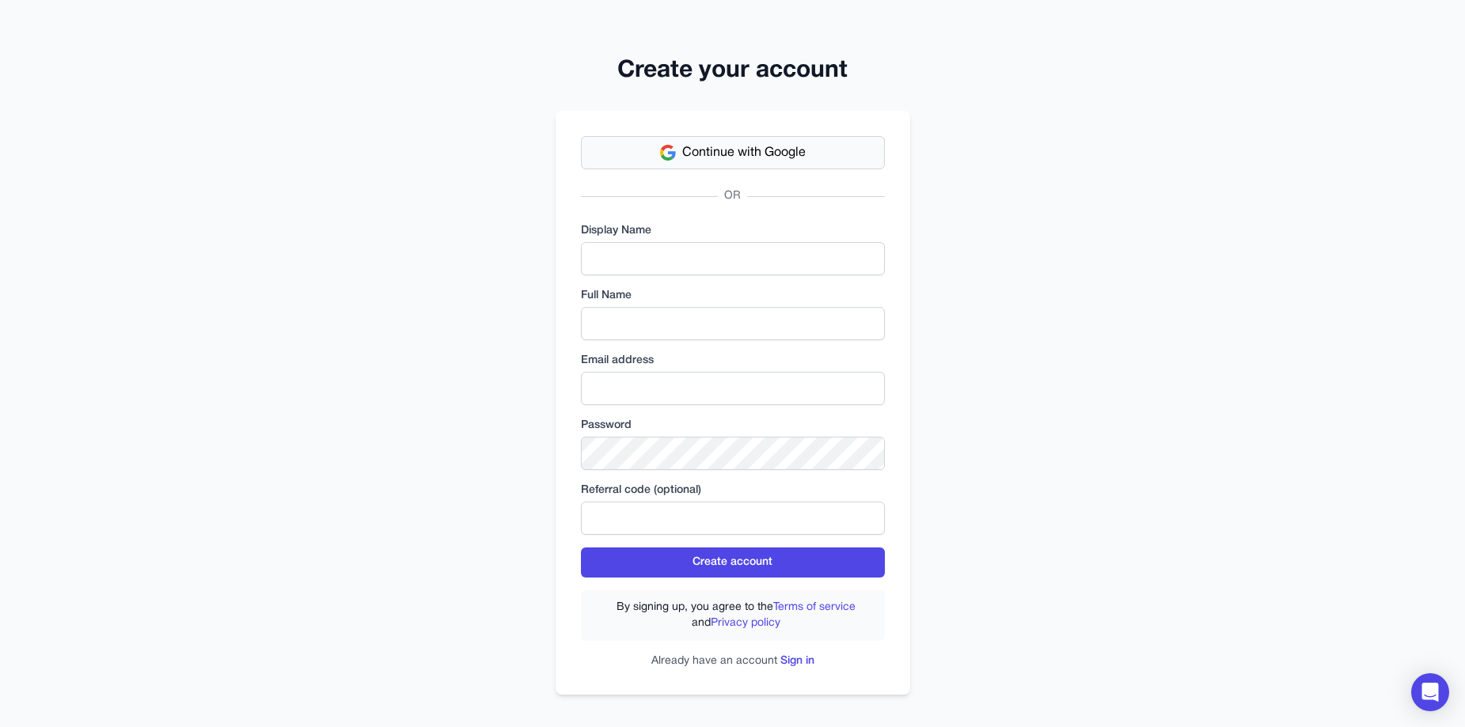
click at [768, 160] on span "Continue with Google" at bounding box center [743, 152] width 123 height 19
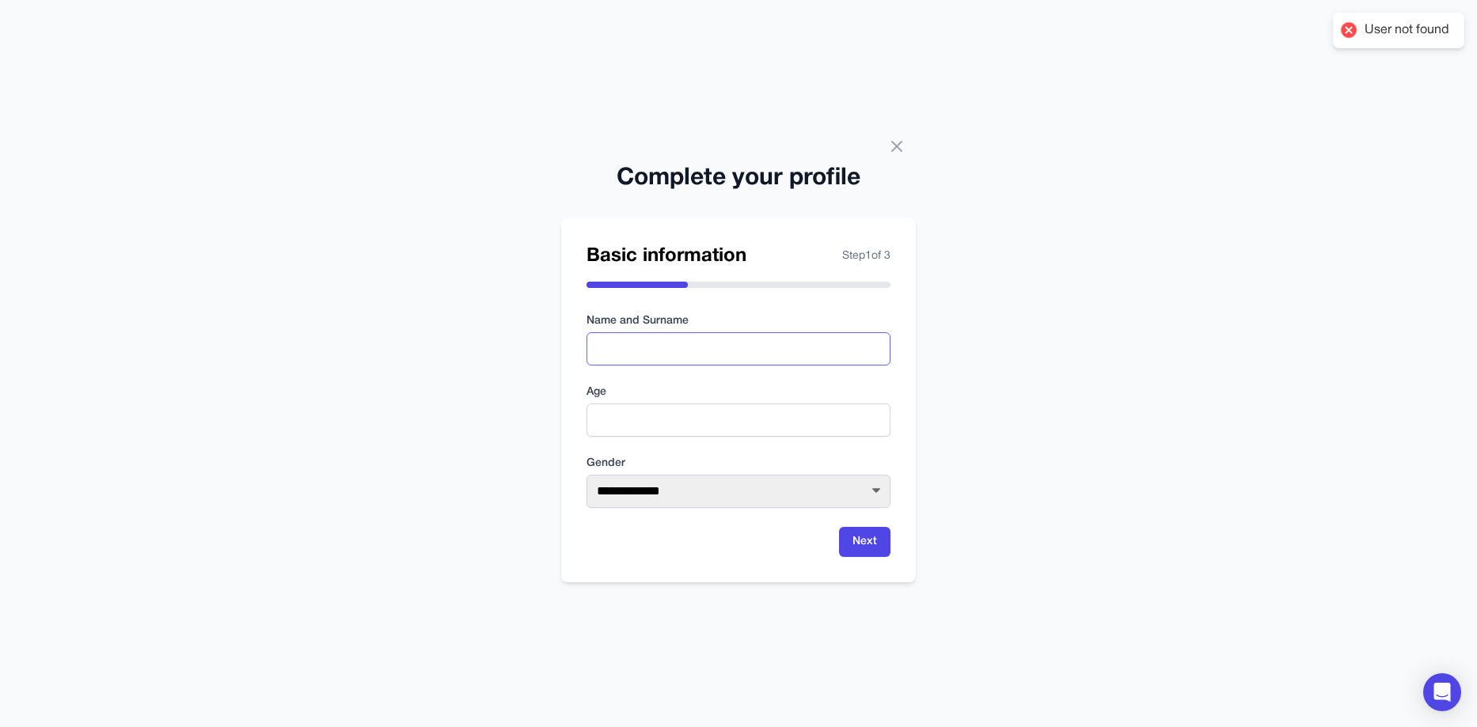
click at [734, 346] on input "text" at bounding box center [738, 348] width 304 height 33
click at [729, 358] on input "text" at bounding box center [738, 348] width 304 height 33
type input "**********"
click at [663, 428] on input "number" at bounding box center [738, 420] width 304 height 33
type input "**"
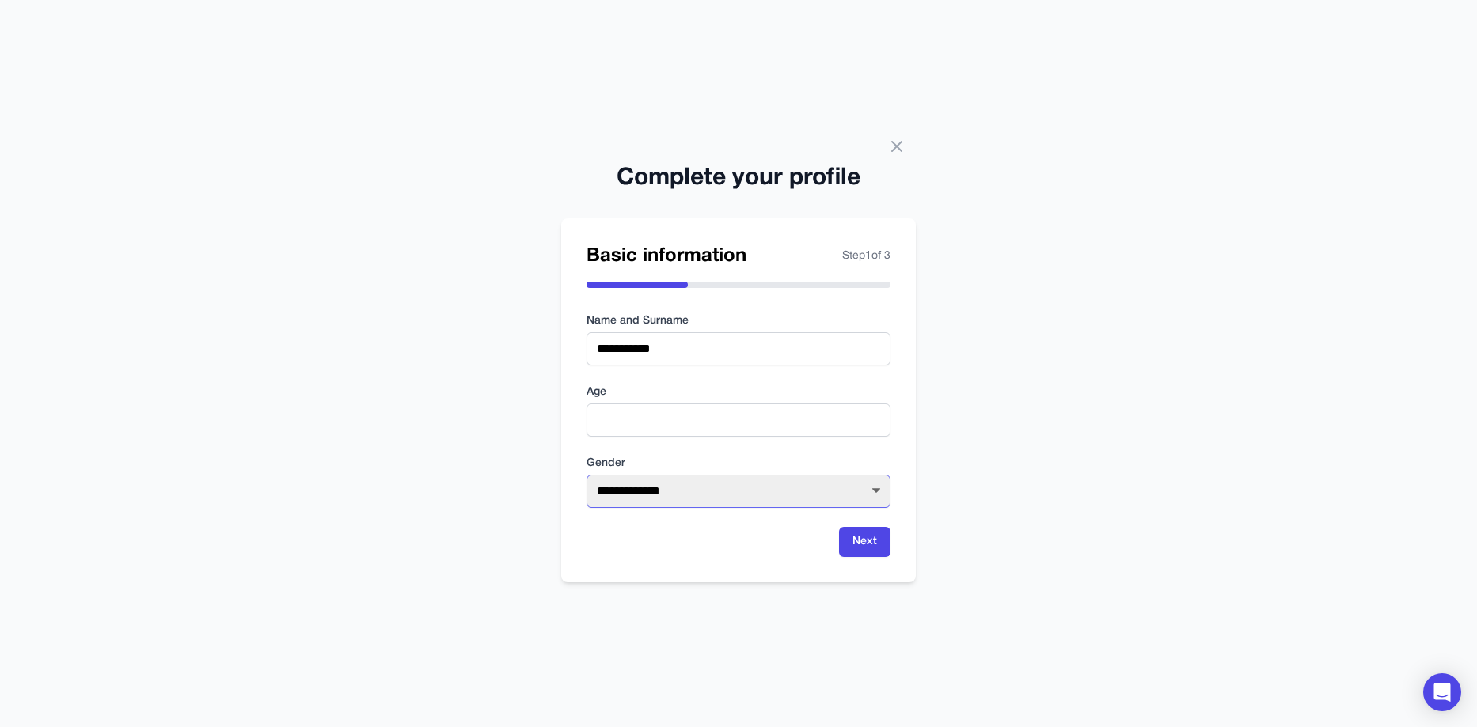
click at [716, 497] on select "**********" at bounding box center [738, 491] width 304 height 33
select select "******"
click at [586, 475] on select "**********" at bounding box center [738, 491] width 304 height 33
click at [868, 535] on button "Next" at bounding box center [864, 542] width 51 height 30
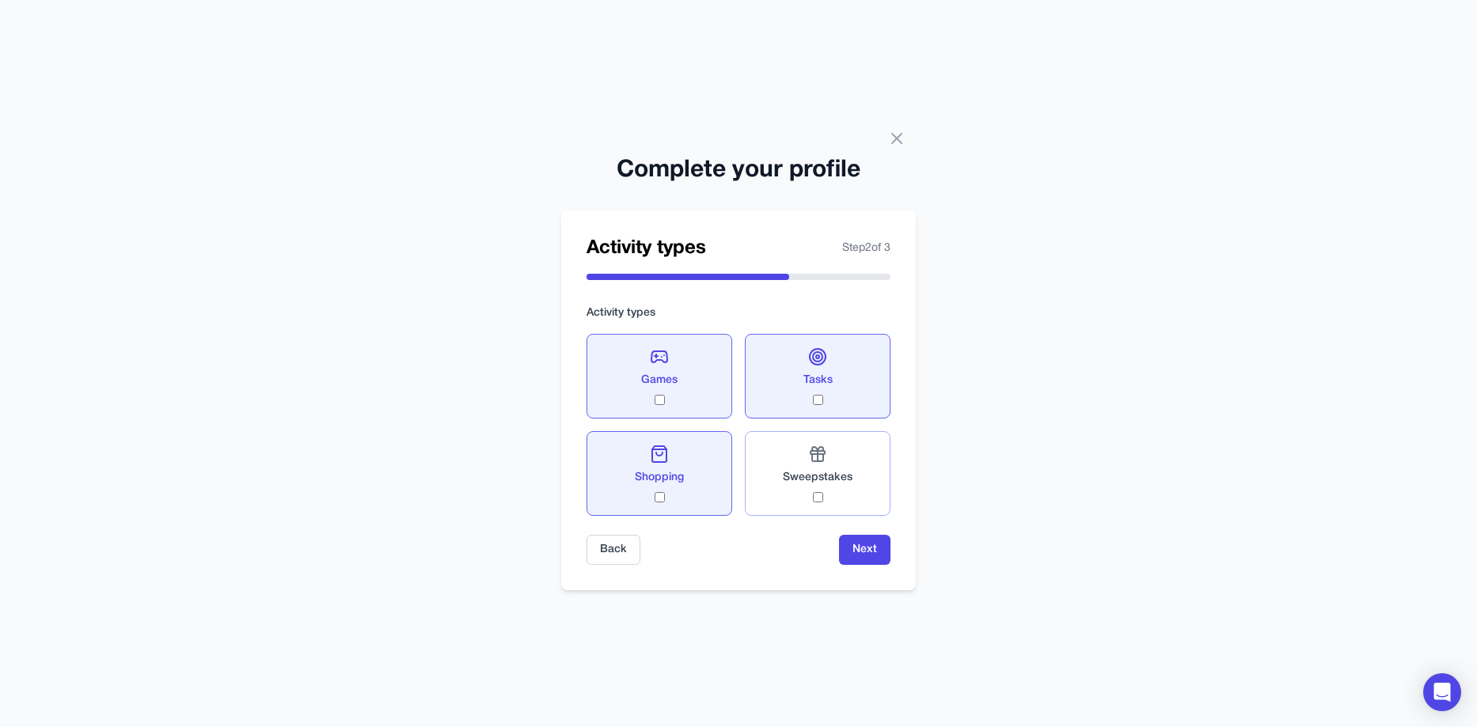
click at [817, 504] on label "Sweepstakes" at bounding box center [818, 473] width 146 height 85
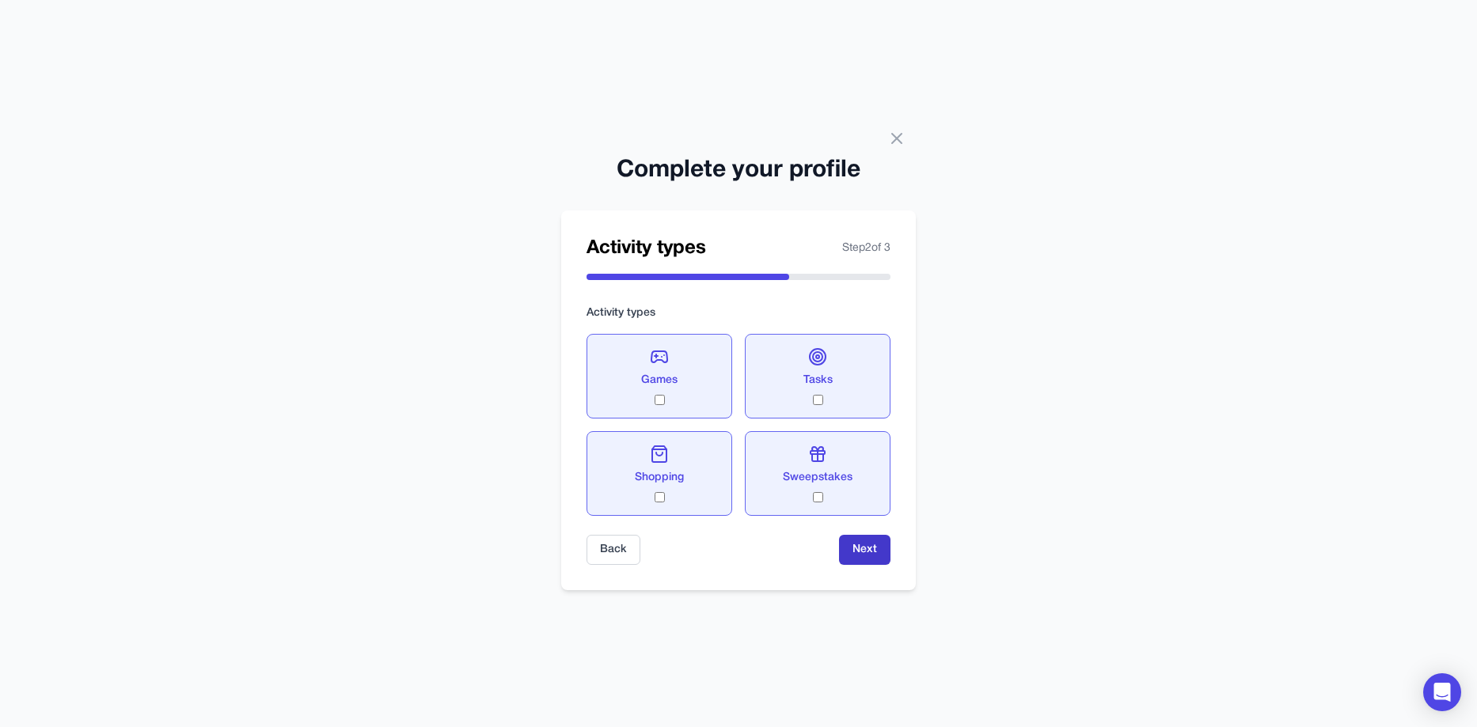
click at [872, 549] on button "Next" at bounding box center [864, 550] width 51 height 30
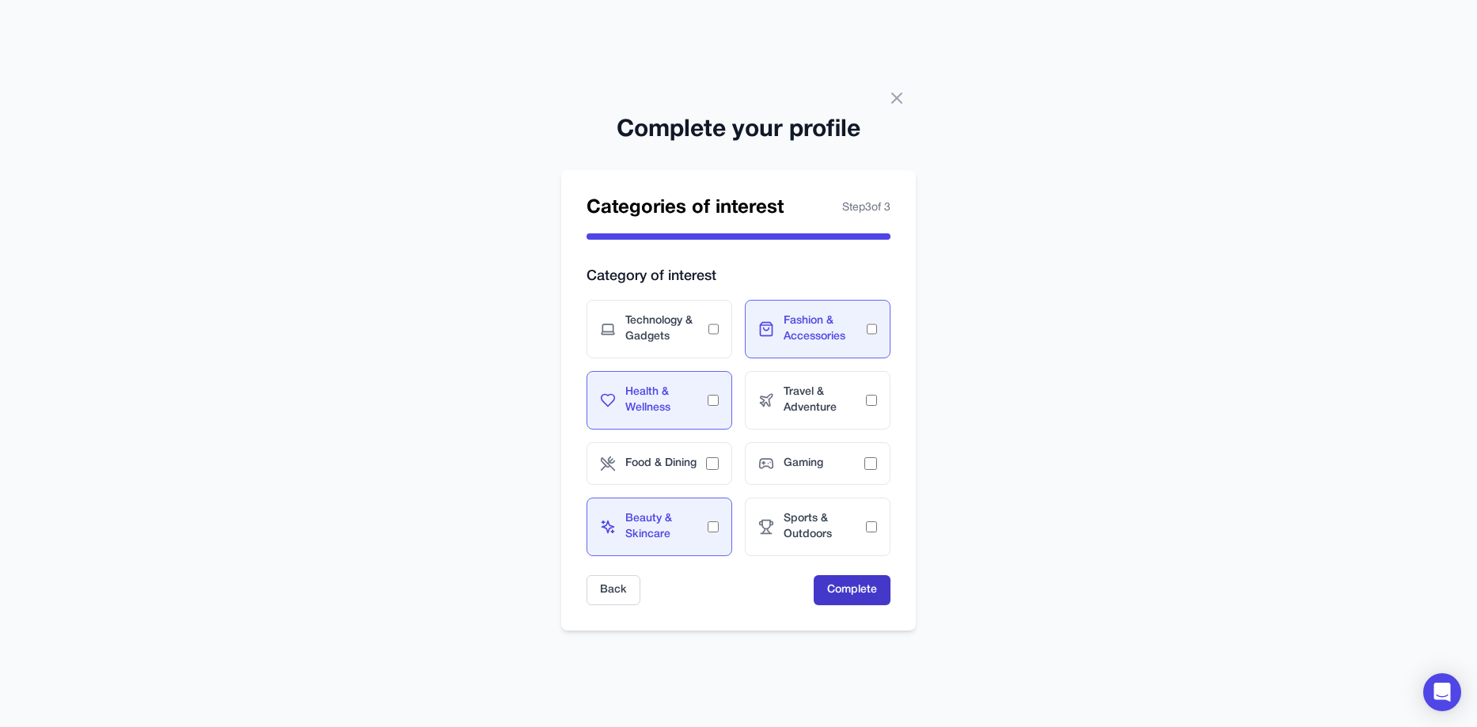
click at [842, 579] on button "Complete" at bounding box center [851, 590] width 77 height 30
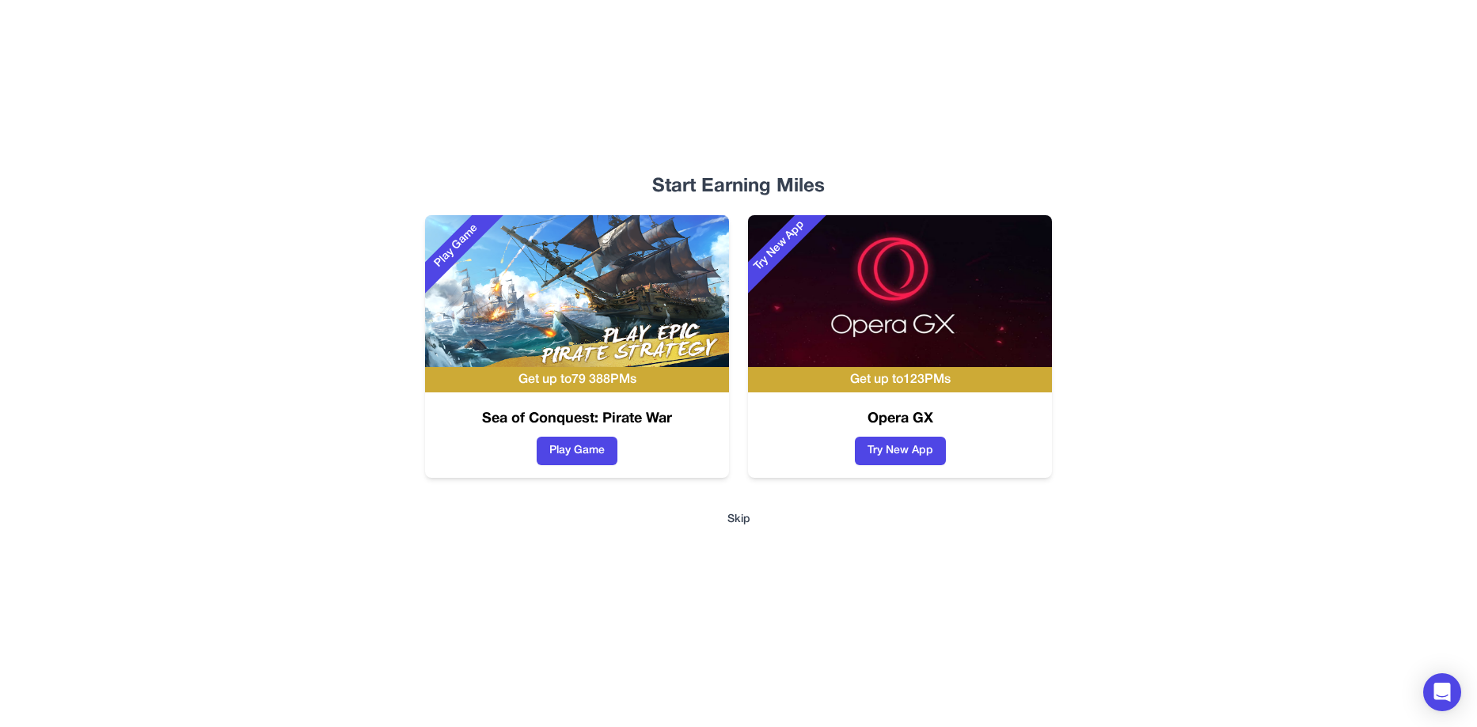
click at [735, 522] on button "Skip" at bounding box center [738, 520] width 23 height 16
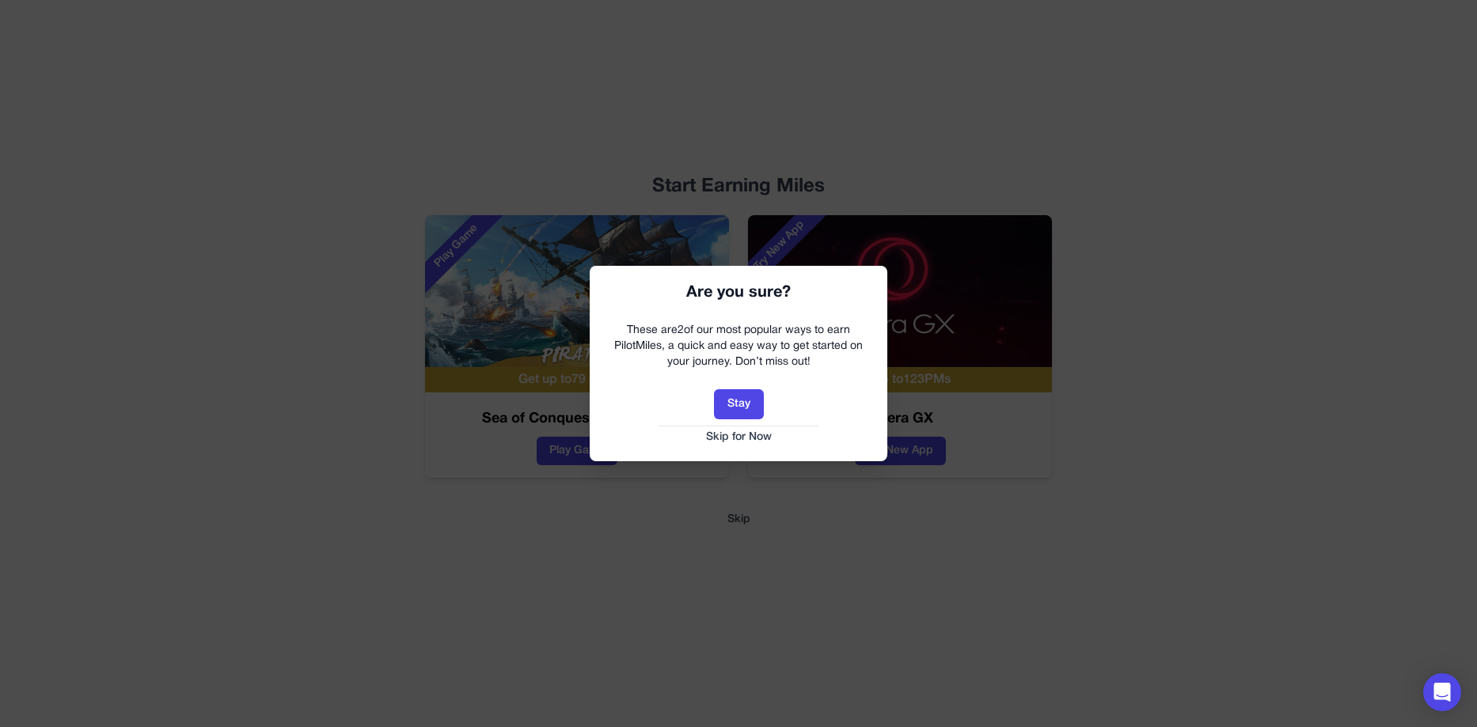
click at [748, 437] on button "Skip for Now" at bounding box center [738, 438] width 266 height 16
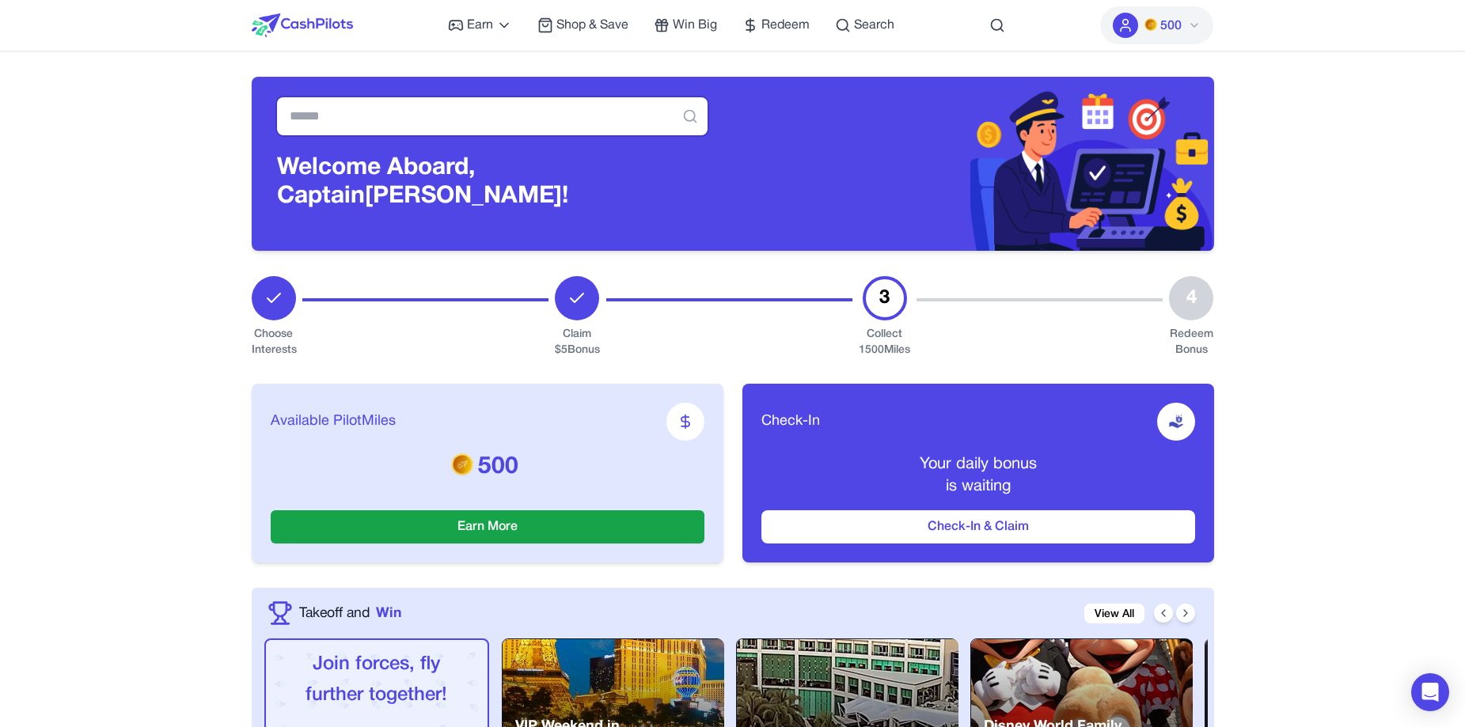
click at [322, 114] on input "text" at bounding box center [492, 116] width 430 height 38
click at [1192, 21] on icon at bounding box center [1194, 25] width 13 height 13
